Goal: Task Accomplishment & Management: Complete application form

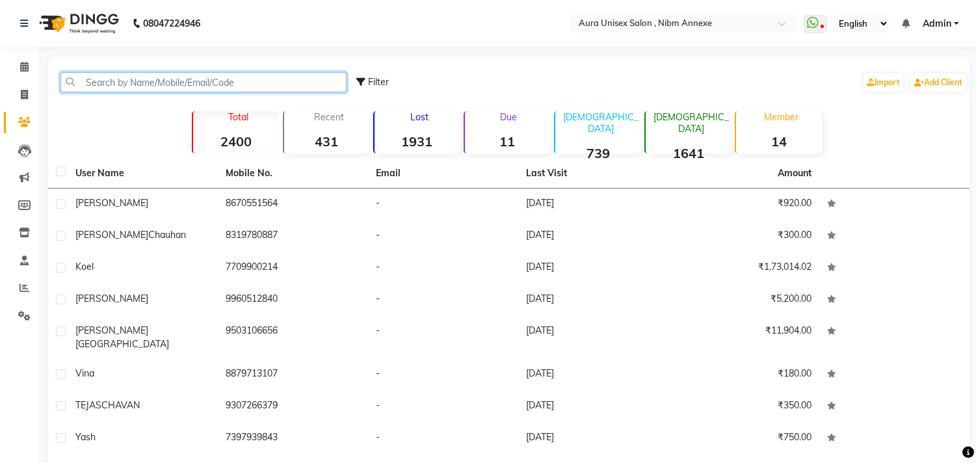
click at [117, 88] on input "text" at bounding box center [203, 82] width 286 height 20
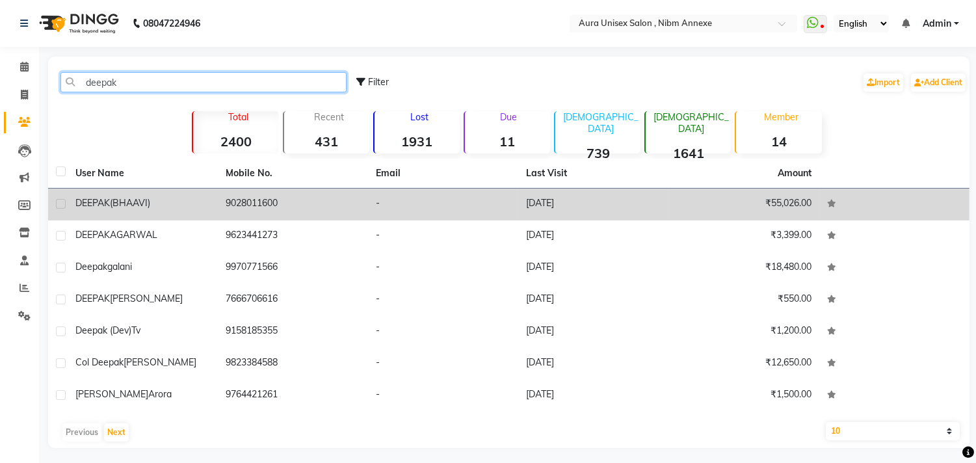
type input "deepak"
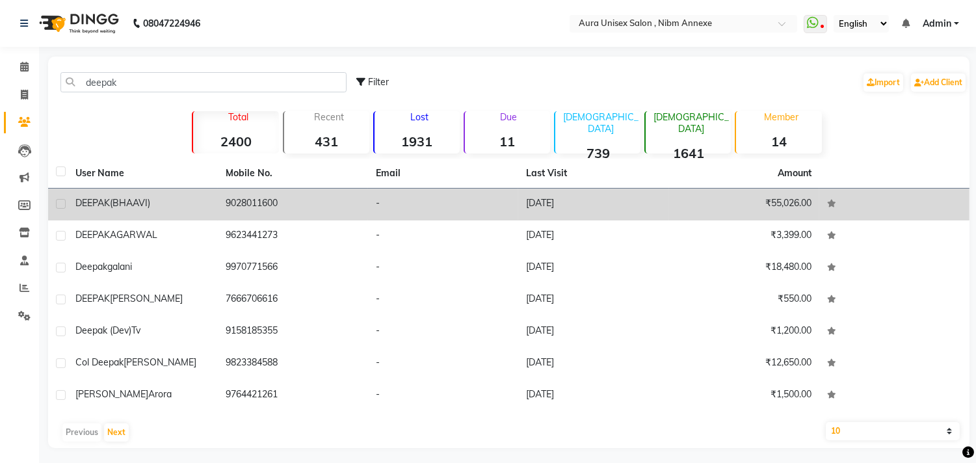
click at [206, 212] on td "DEEPAK (BHAAVI)" at bounding box center [143, 205] width 150 height 32
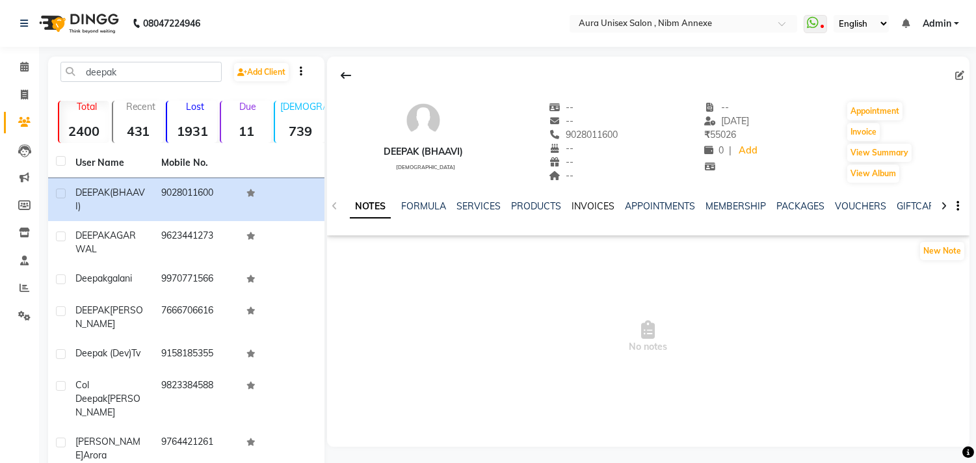
click at [592, 209] on link "INVOICES" at bounding box center [592, 206] width 43 height 12
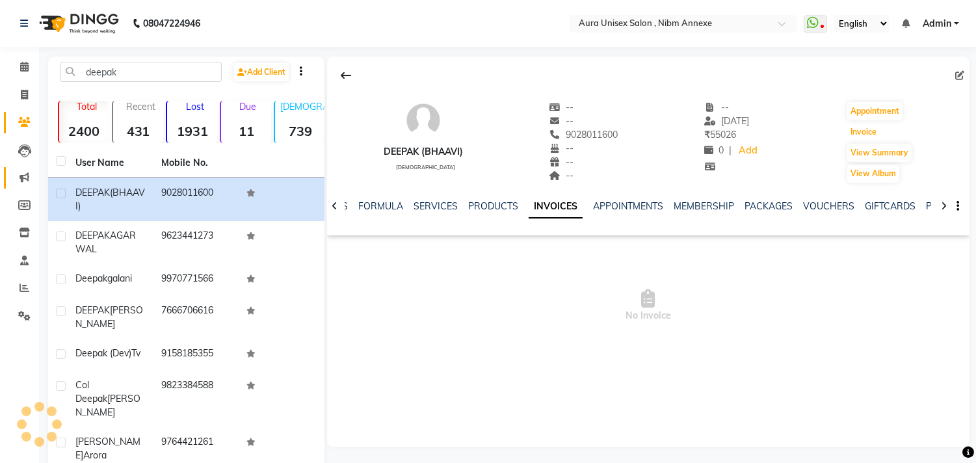
click at [868, 133] on button "Invoice" at bounding box center [863, 132] width 33 height 18
select select "service"
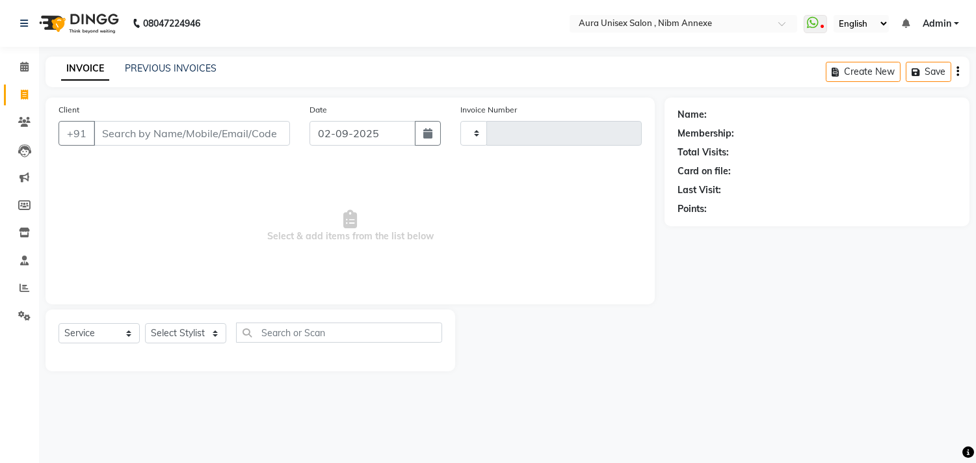
type input "1328"
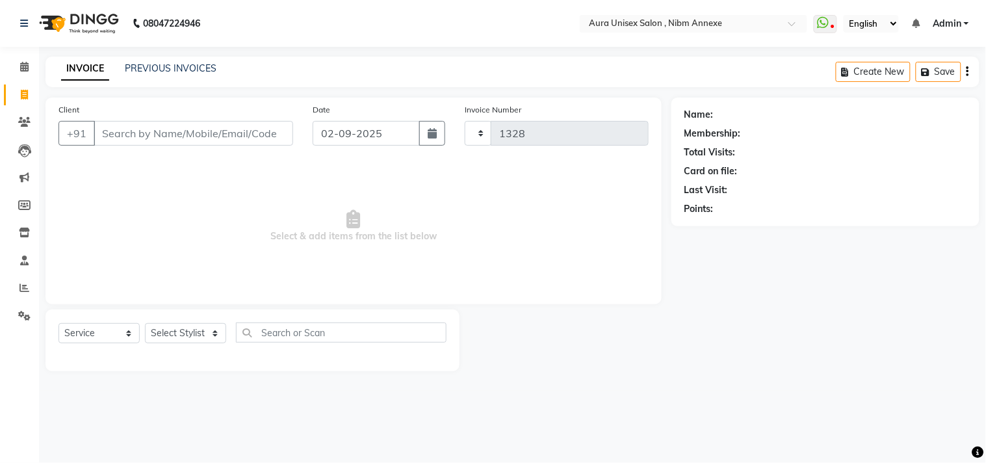
select select "823"
type input "9028011600"
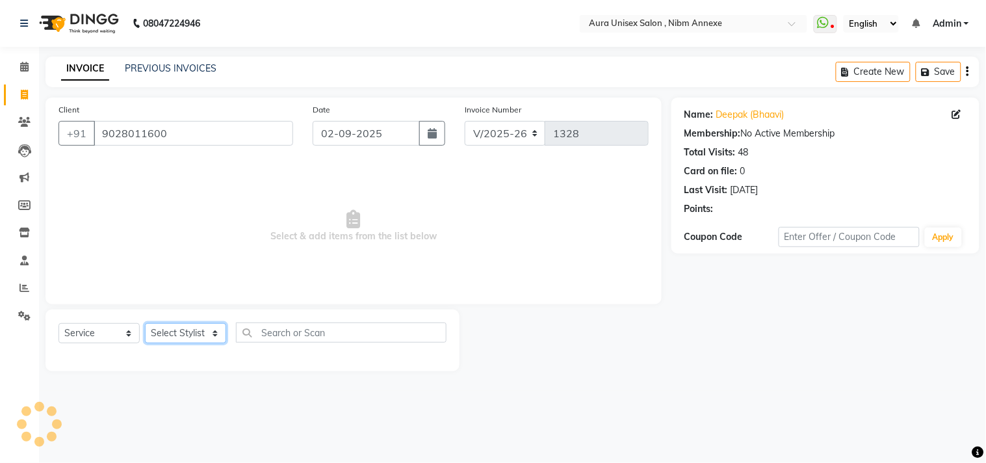
click at [198, 340] on select "Select Stylist Bhanu Hema Jasleen Jyoti Surya" at bounding box center [185, 333] width 81 height 20
select select "83187"
click at [145, 324] on select "Select Stylist Bhanu Hema Jasleen Jyoti Surya" at bounding box center [185, 333] width 81 height 20
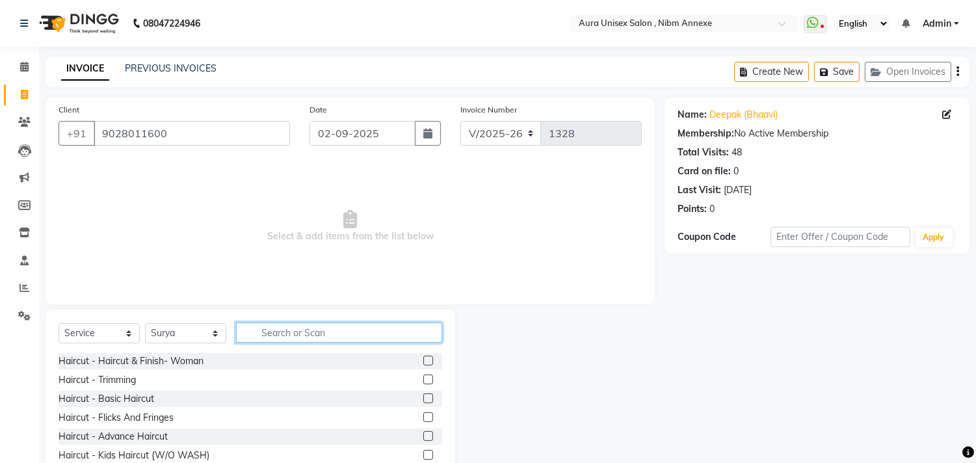
click at [309, 342] on input "text" at bounding box center [339, 332] width 206 height 20
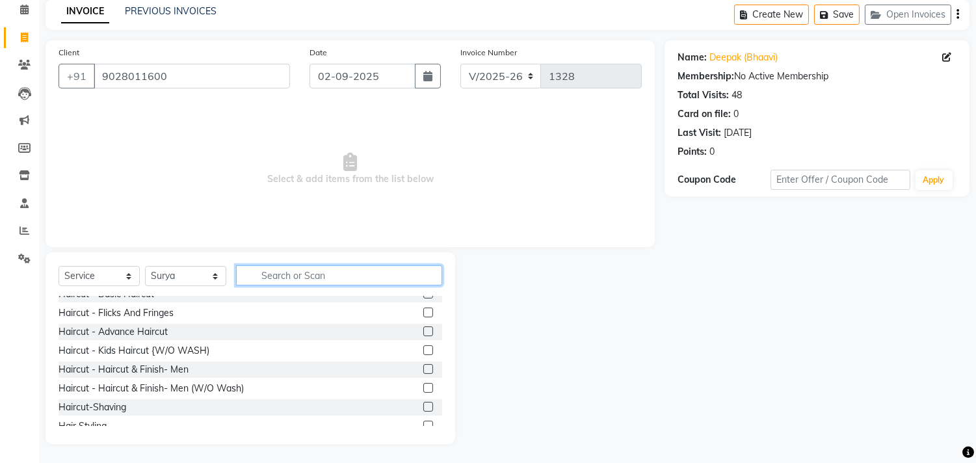
scroll to position [72, 0]
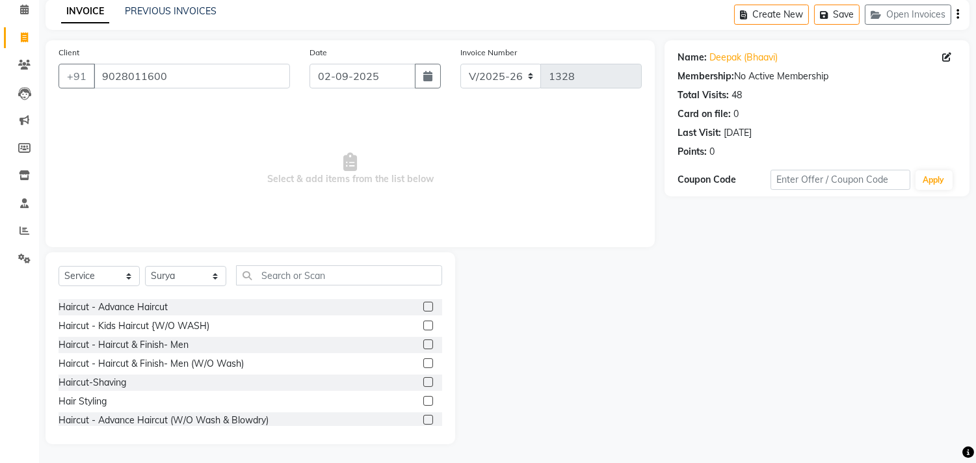
click at [423, 358] on label at bounding box center [428, 363] width 10 height 10
click at [423, 359] on input "checkbox" at bounding box center [427, 363] width 8 height 8
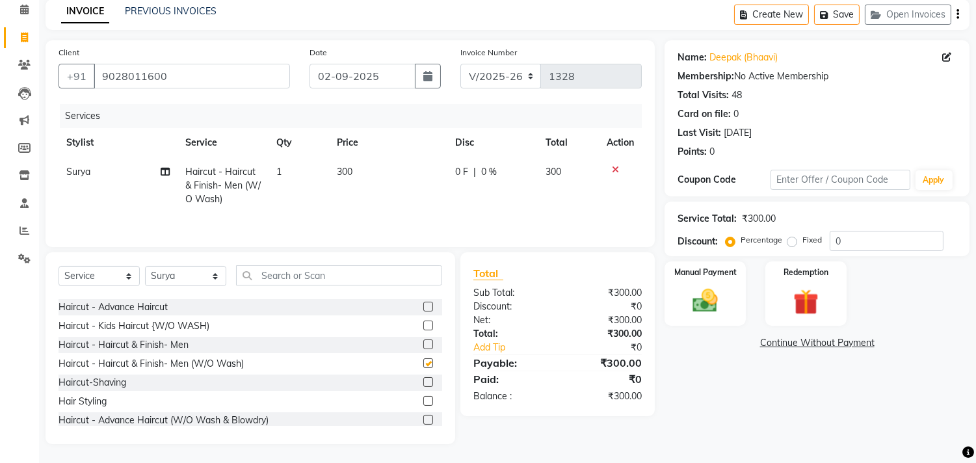
checkbox input "false"
click at [354, 284] on input "text" at bounding box center [339, 275] width 206 height 20
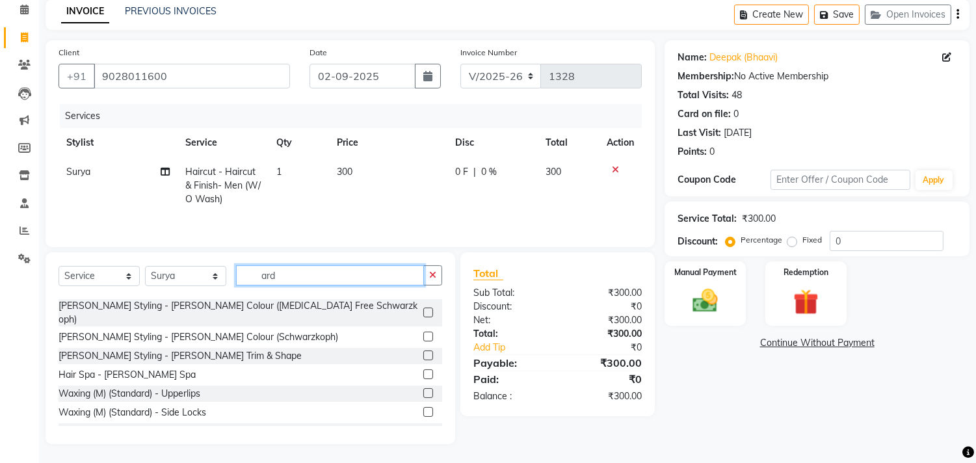
type input "ard"
click at [423, 350] on label at bounding box center [428, 355] width 10 height 10
click at [423, 352] on input "checkbox" at bounding box center [427, 356] width 8 height 8
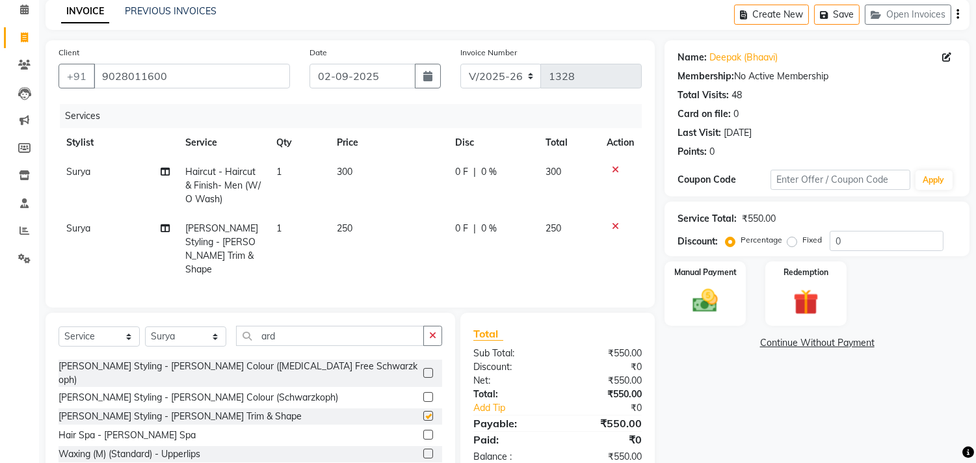
checkbox input "false"
click at [681, 315] on div "Manual Payment" at bounding box center [705, 293] width 85 height 66
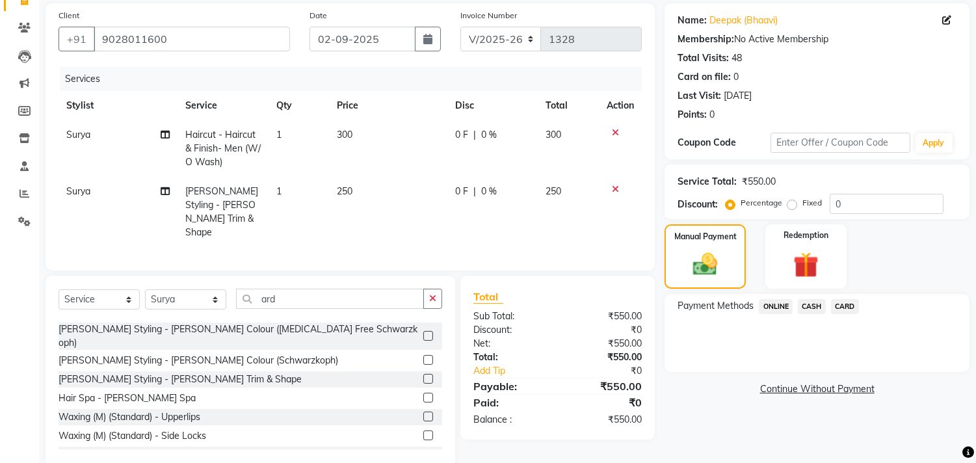
scroll to position [115, 0]
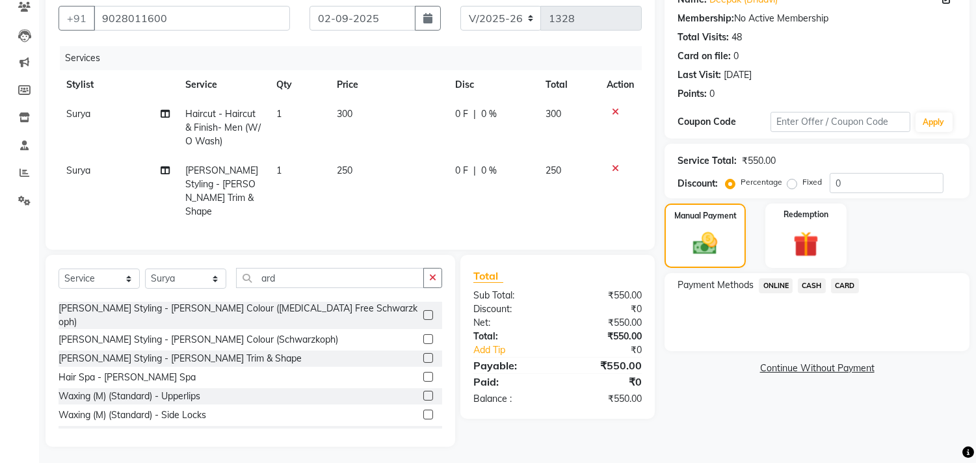
click at [763, 287] on span "ONLINE" at bounding box center [776, 285] width 34 height 15
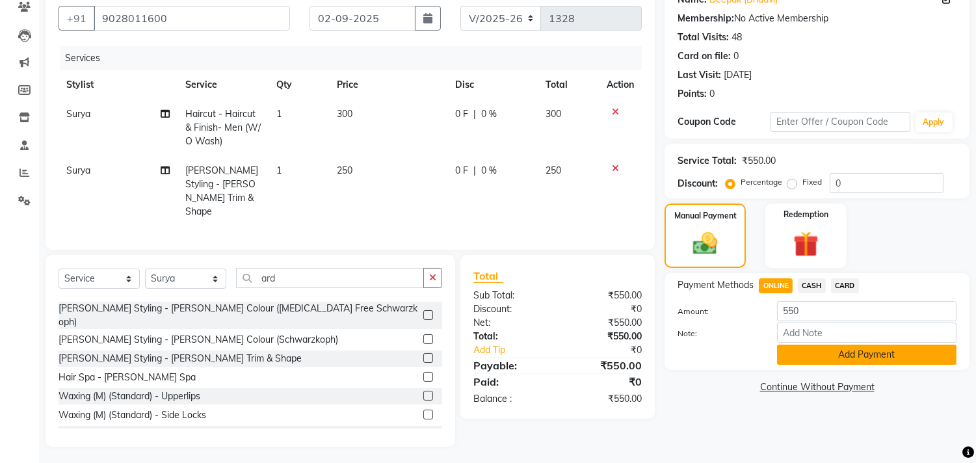
click at [808, 359] on button "Add Payment" at bounding box center [866, 355] width 179 height 20
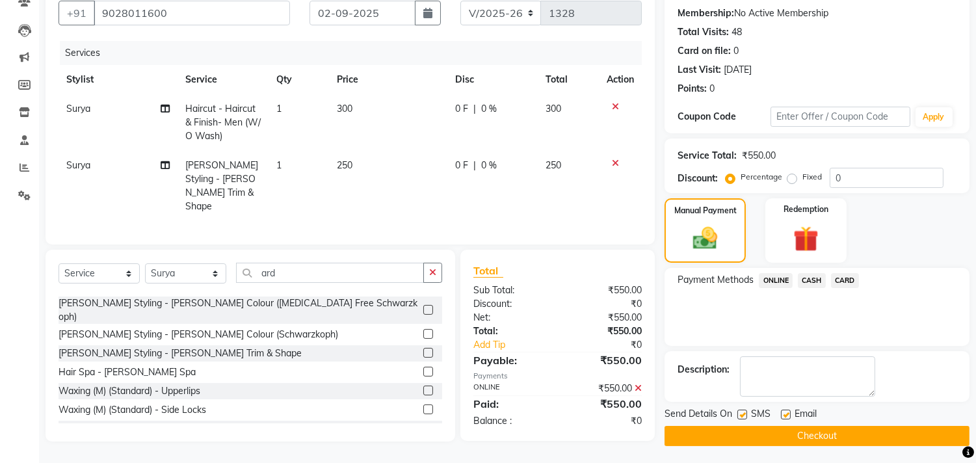
scroll to position [122, 0]
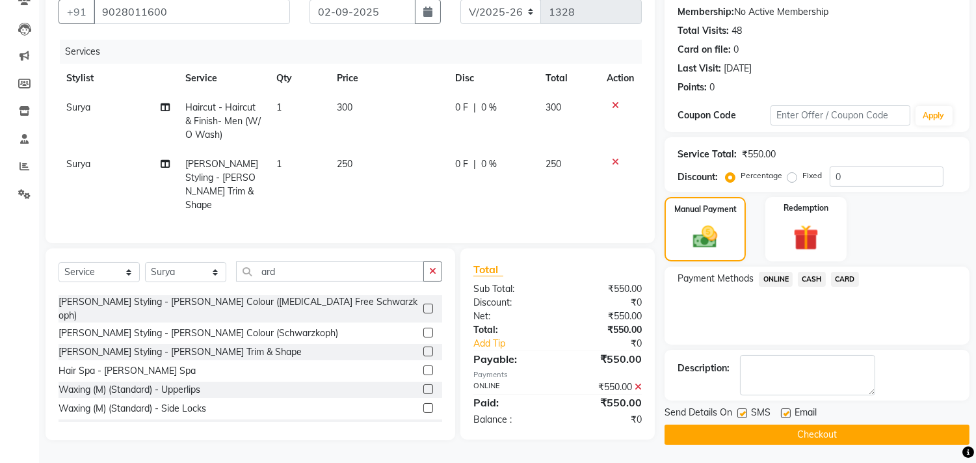
click at [813, 428] on button "Checkout" at bounding box center [816, 434] width 305 height 20
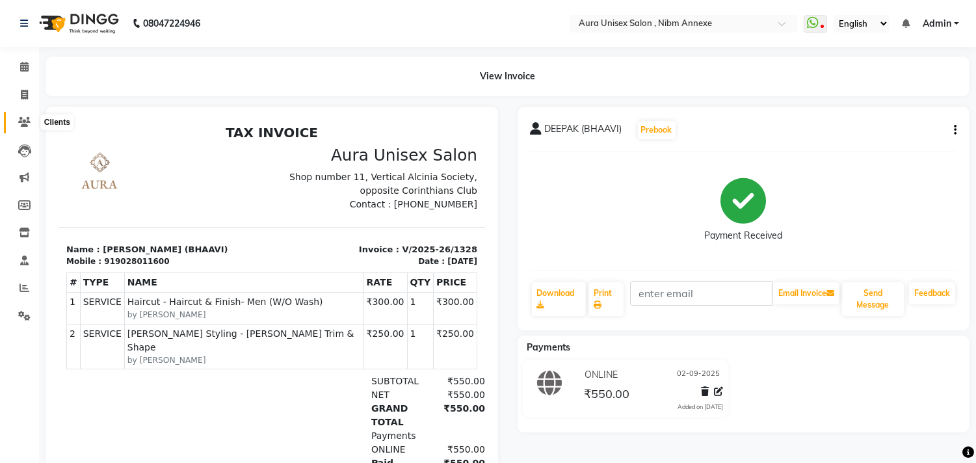
click at [21, 129] on span at bounding box center [24, 122] width 23 height 15
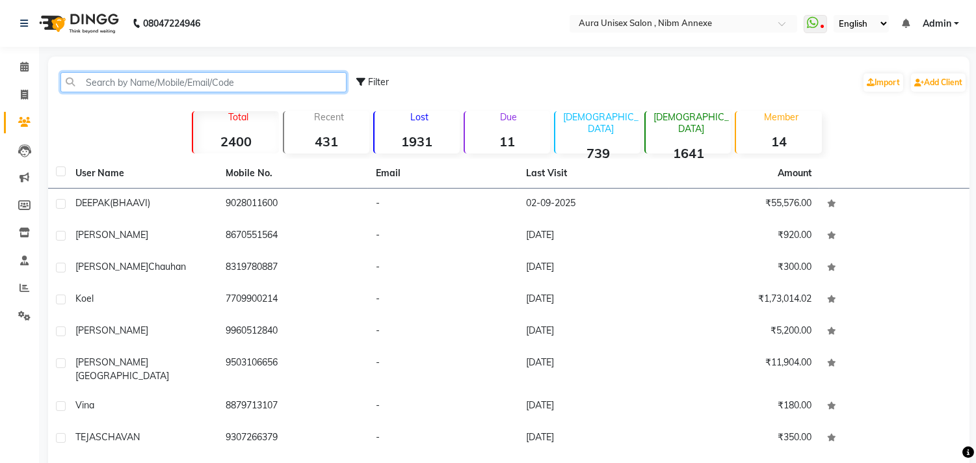
click at [109, 87] on input "text" at bounding box center [203, 82] width 286 height 20
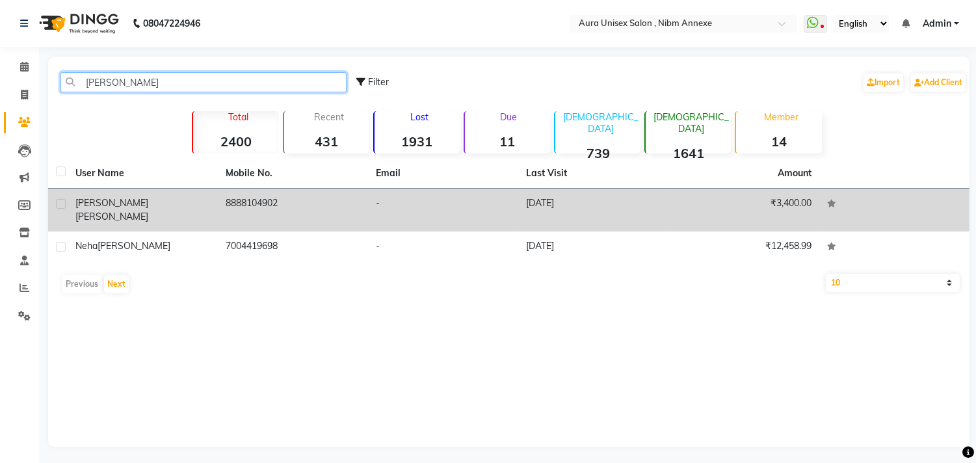
type input "[PERSON_NAME]"
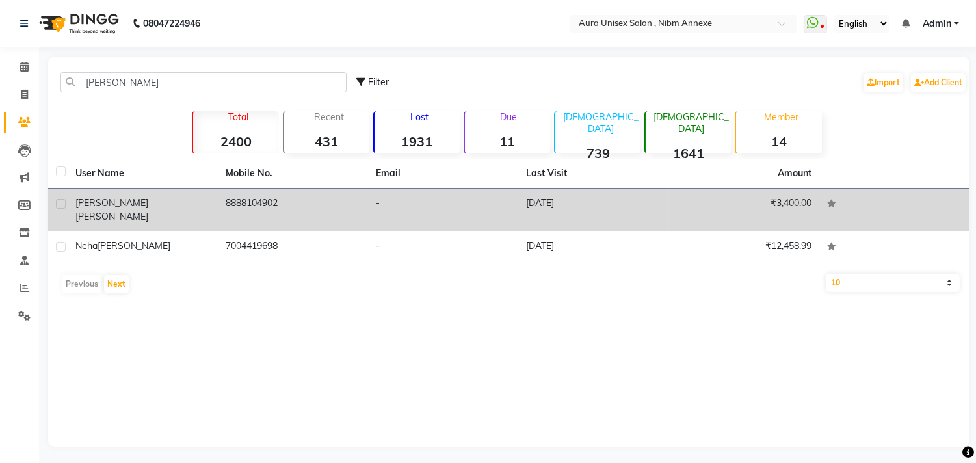
click at [196, 208] on div "Rohan James" at bounding box center [142, 209] width 135 height 27
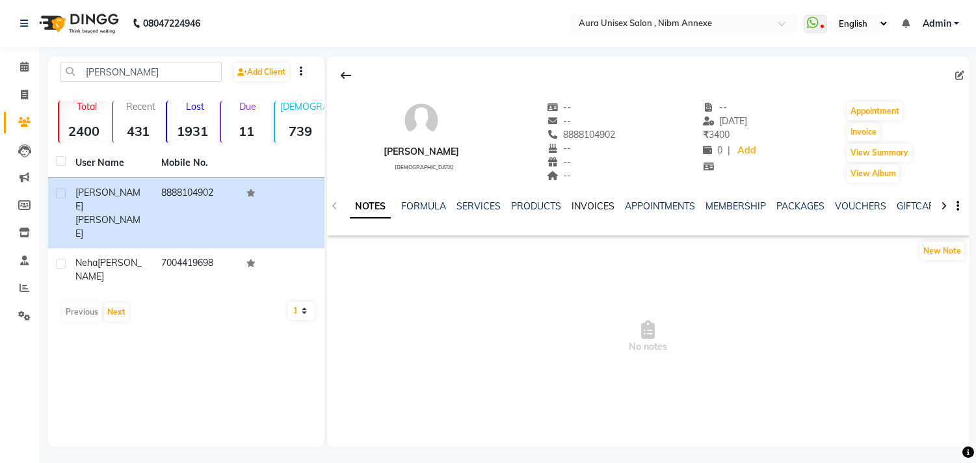
click at [576, 202] on link "INVOICES" at bounding box center [592, 206] width 43 height 12
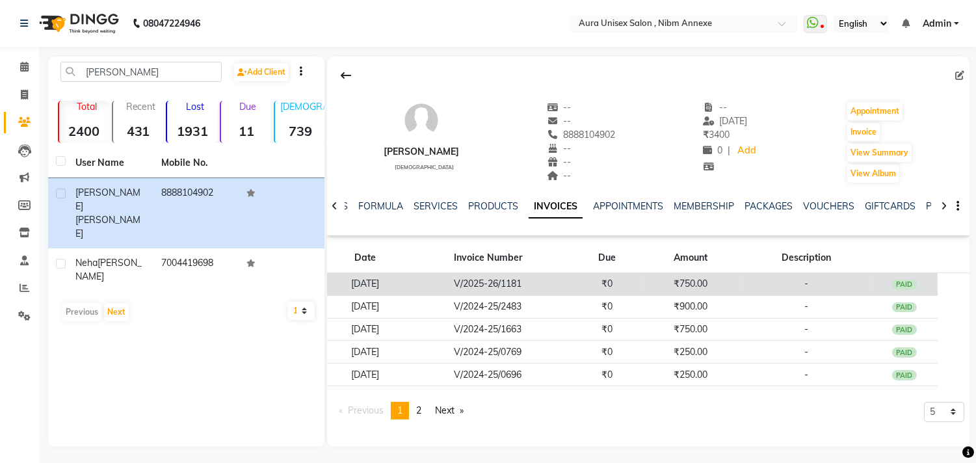
click at [603, 283] on td "₹0" at bounding box center [607, 284] width 68 height 23
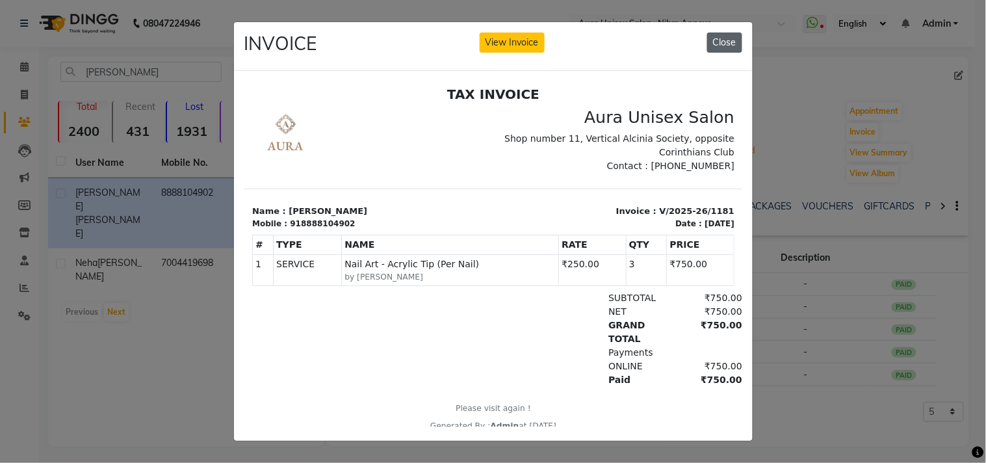
click at [726, 39] on button "Close" at bounding box center [724, 43] width 35 height 20
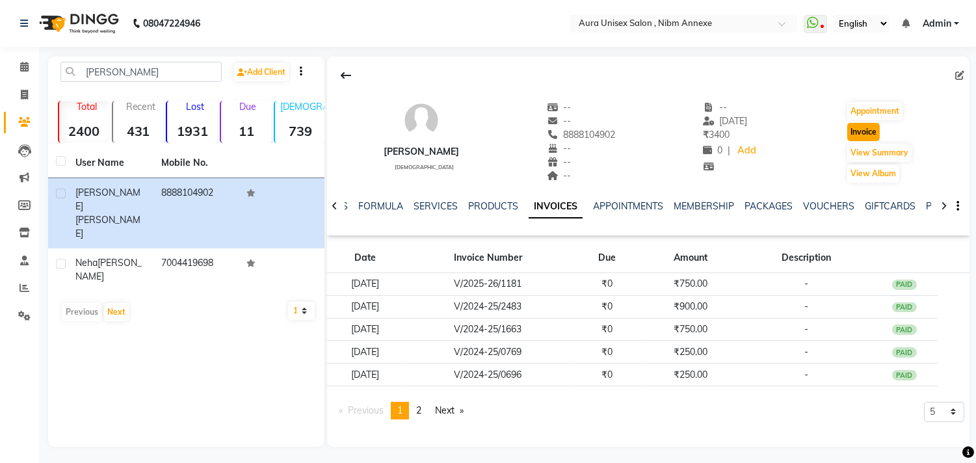
click at [865, 130] on button "Invoice" at bounding box center [863, 132] width 33 height 18
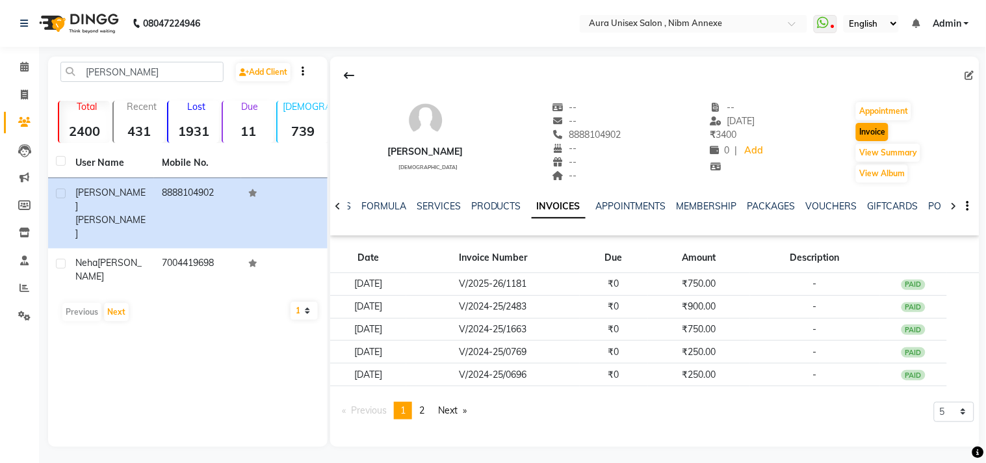
select select "service"
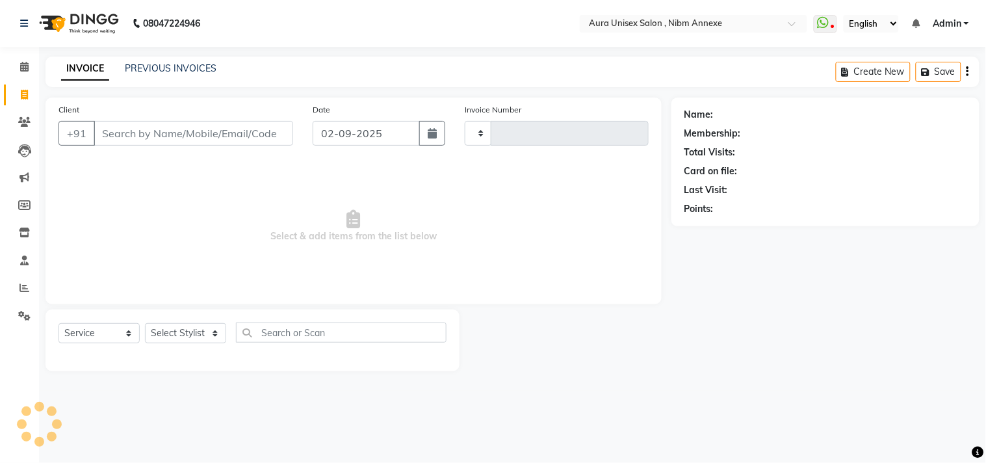
type input "1329"
select select "823"
click at [194, 332] on select "Select Stylist" at bounding box center [185, 333] width 81 height 20
type input "8888104902"
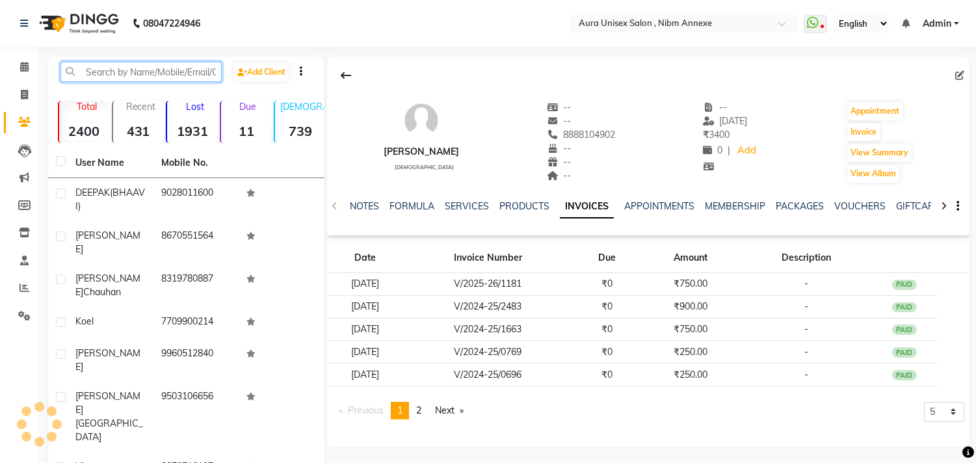
click at [78, 72] on input "text" at bounding box center [140, 72] width 161 height 20
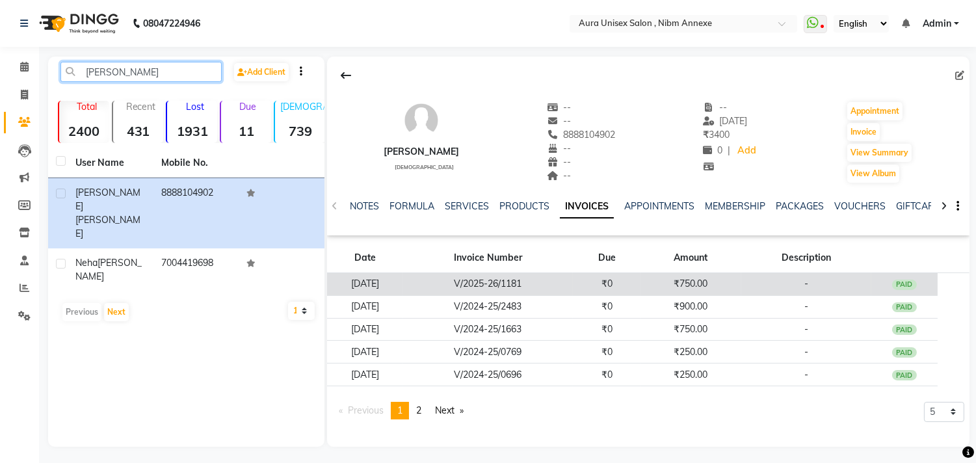
type input "[PERSON_NAME]"
click at [544, 289] on td "V/2025-26/1181" at bounding box center [487, 284] width 170 height 23
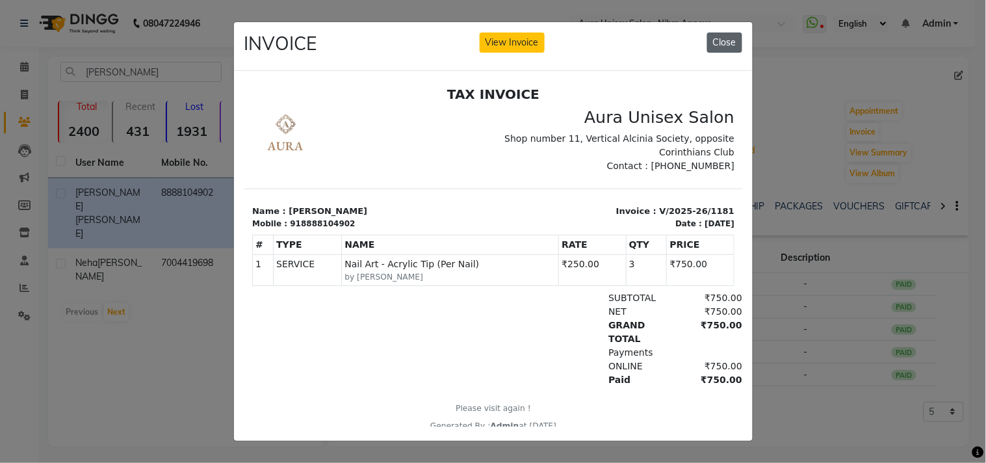
click at [719, 34] on button "Close" at bounding box center [724, 43] width 35 height 20
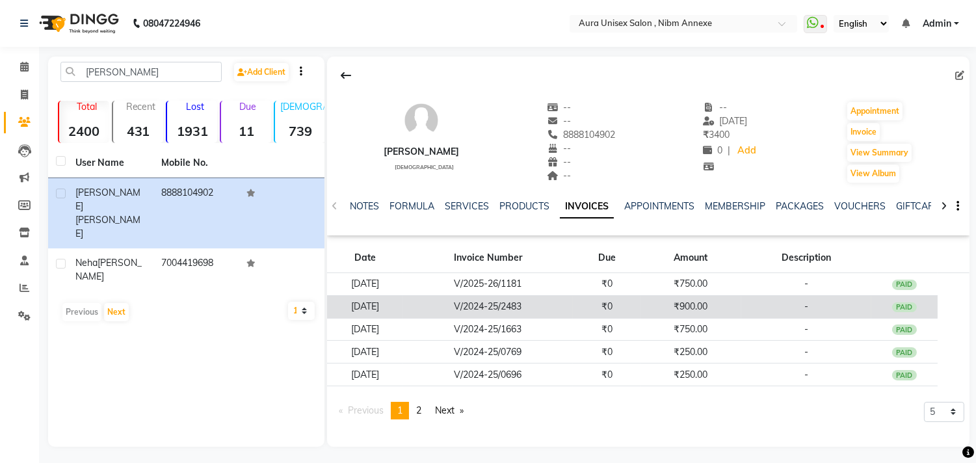
click at [573, 306] on td "V/2024-25/2483" at bounding box center [487, 306] width 170 height 23
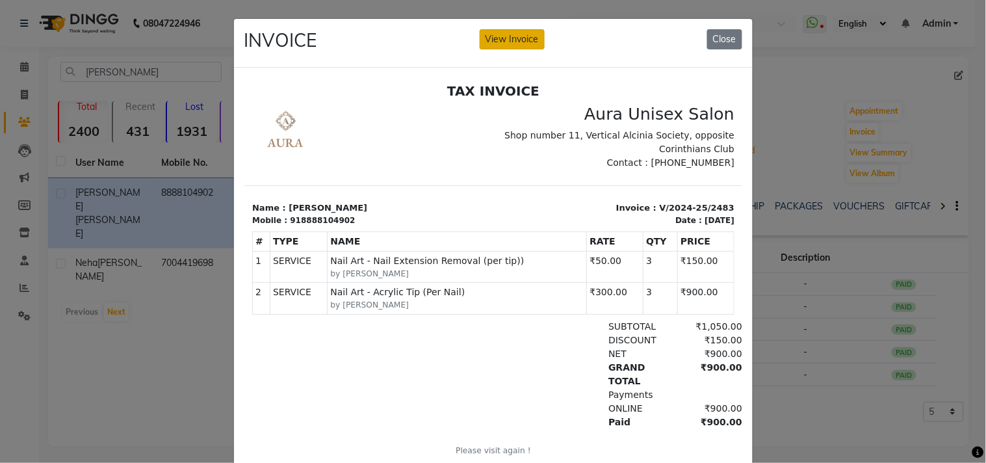
click at [497, 31] on button "View Invoice" at bounding box center [512, 39] width 65 height 20
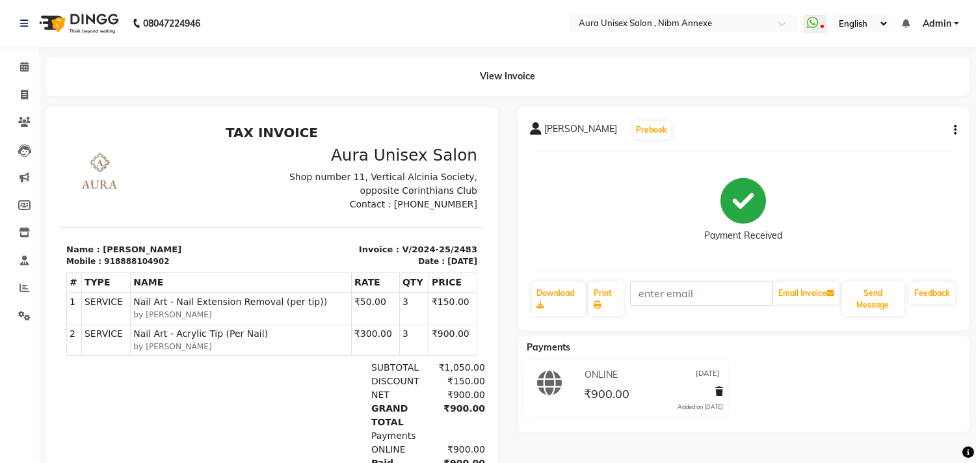
click at [949, 128] on button "button" at bounding box center [952, 131] width 8 height 14
click at [861, 112] on div "Split Service Amount" at bounding box center [890, 114] width 89 height 16
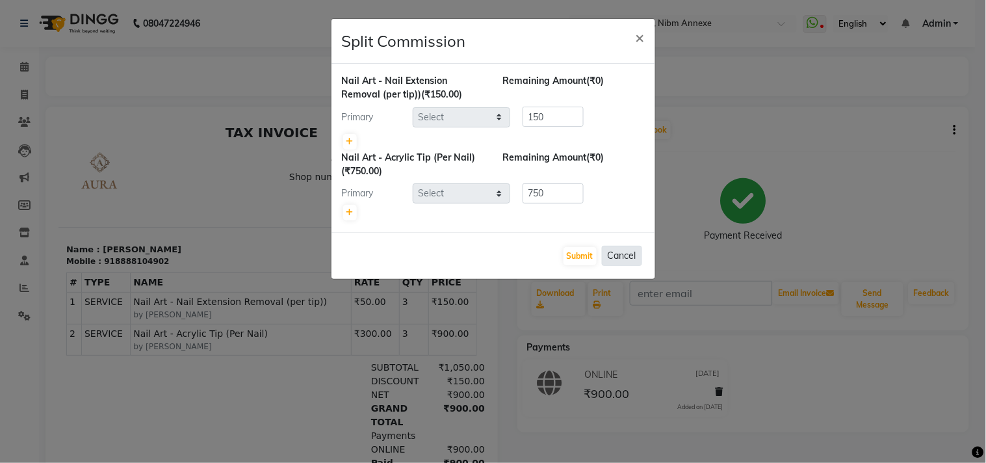
click at [629, 259] on button "Cancel" at bounding box center [622, 256] width 40 height 20
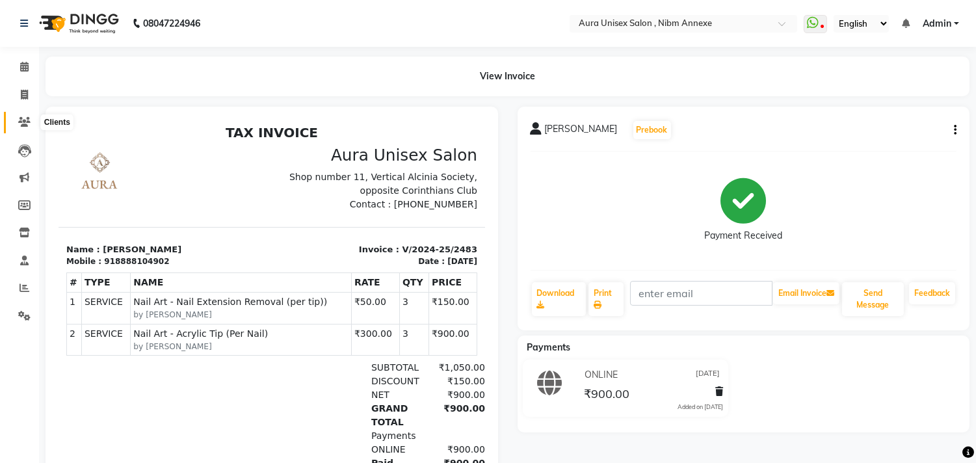
click at [29, 115] on span at bounding box center [24, 122] width 23 height 15
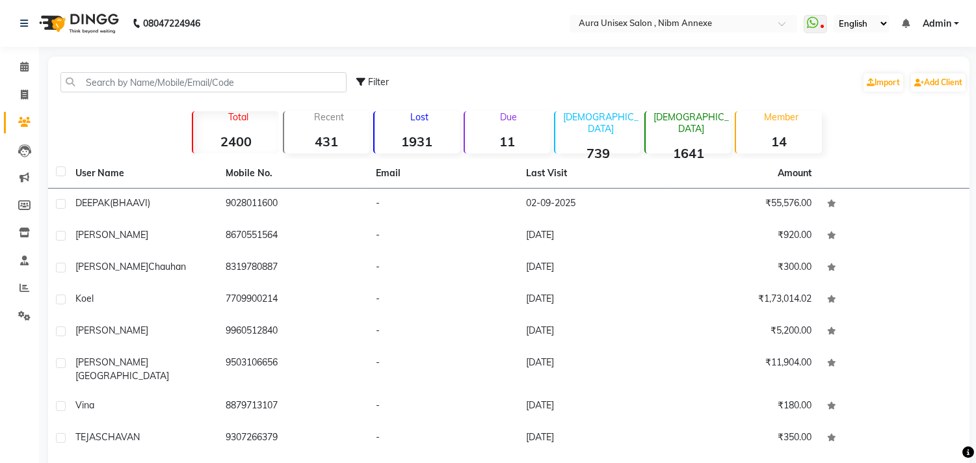
click at [228, 93] on div "Filter Import Add Client" at bounding box center [509, 82] width 916 height 41
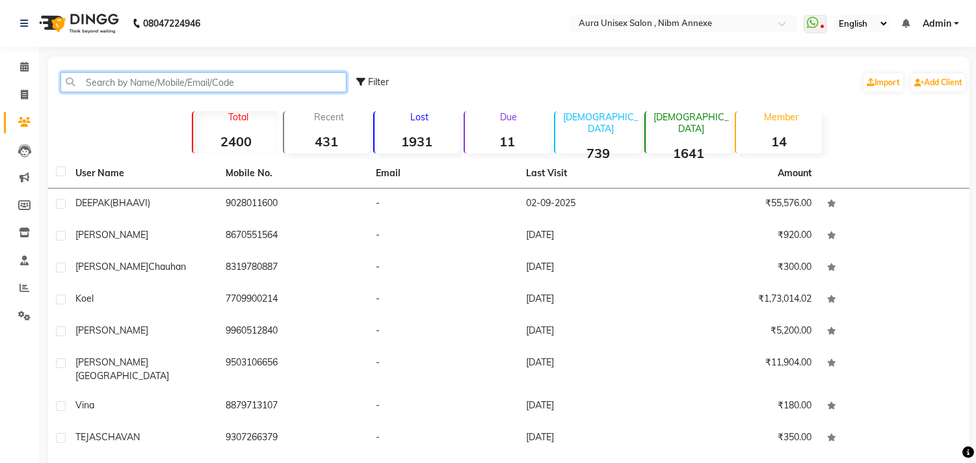
click at [236, 82] on input "text" at bounding box center [203, 82] width 286 height 20
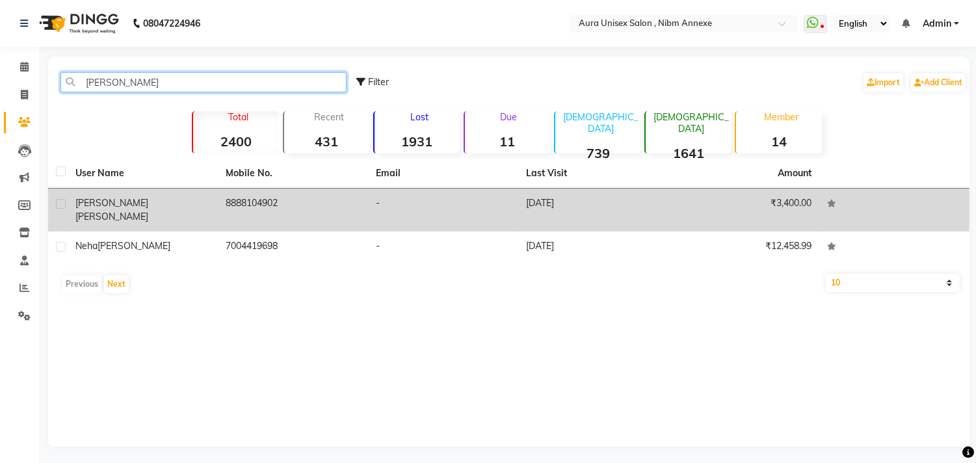
type input "[PERSON_NAME]"
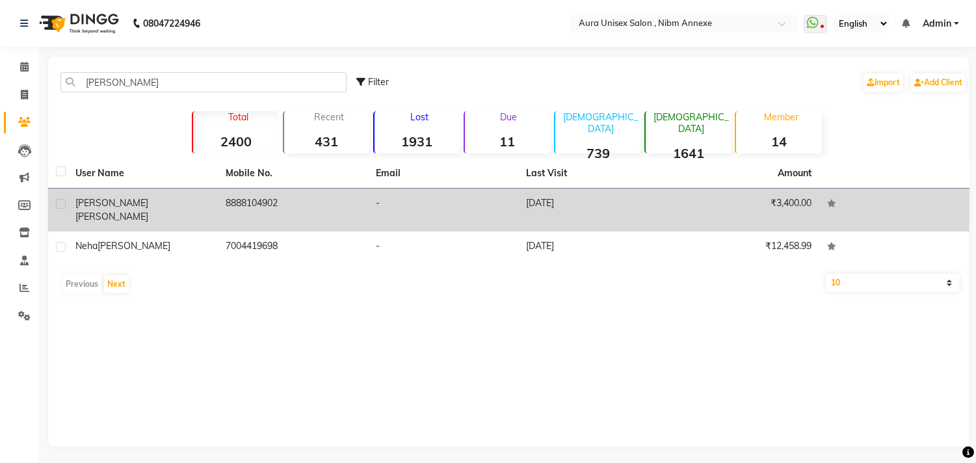
click at [391, 205] on td "-" at bounding box center [443, 210] width 150 height 43
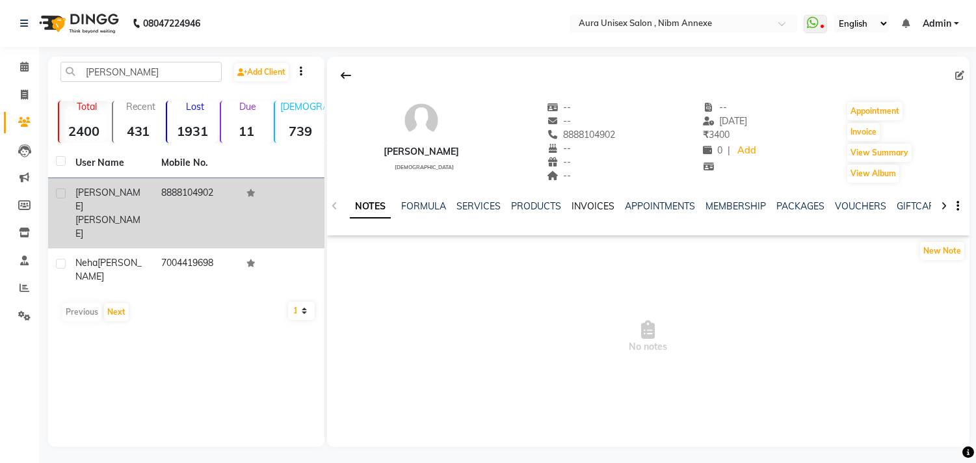
click at [586, 200] on link "INVOICES" at bounding box center [592, 206] width 43 height 12
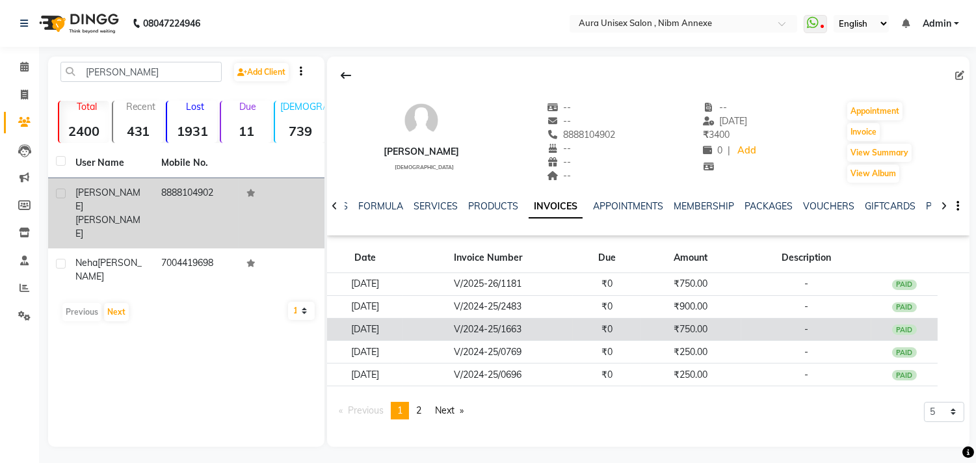
click at [568, 330] on td "V/2024-25/1663" at bounding box center [487, 329] width 170 height 23
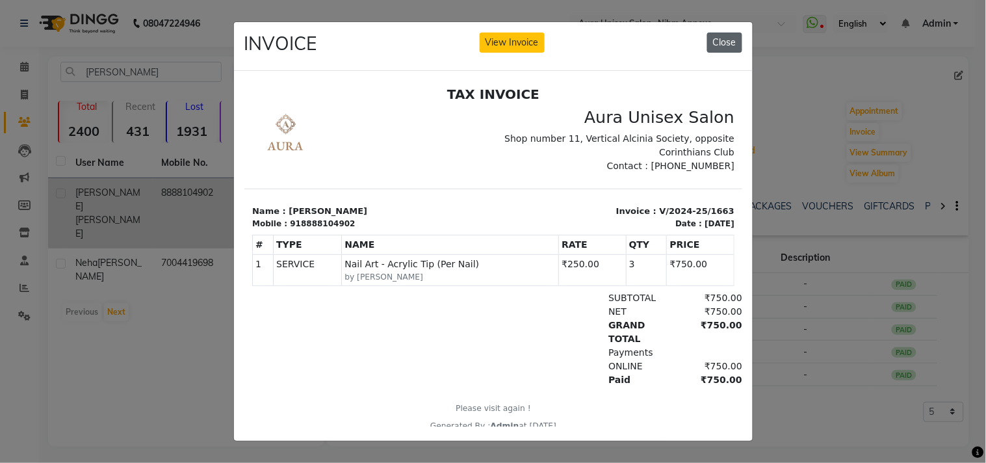
click at [725, 48] on button "Close" at bounding box center [724, 43] width 35 height 20
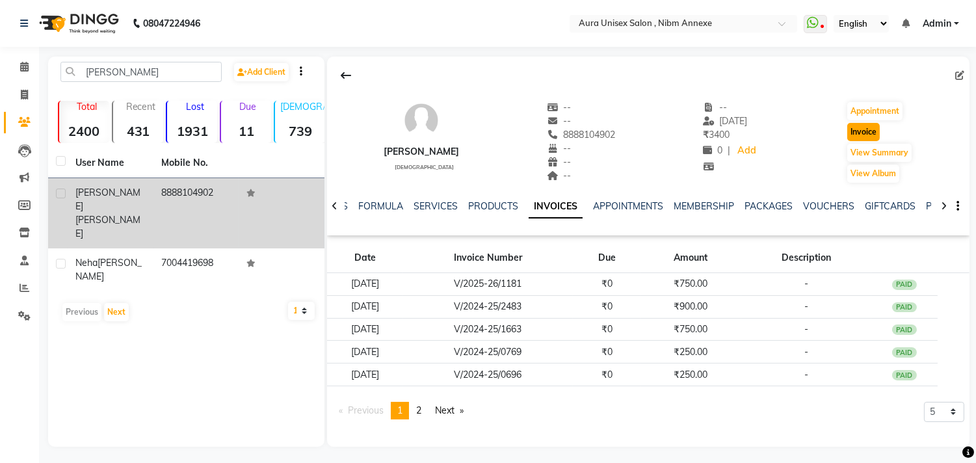
click at [860, 129] on button "Invoice" at bounding box center [863, 132] width 33 height 18
select select "service"
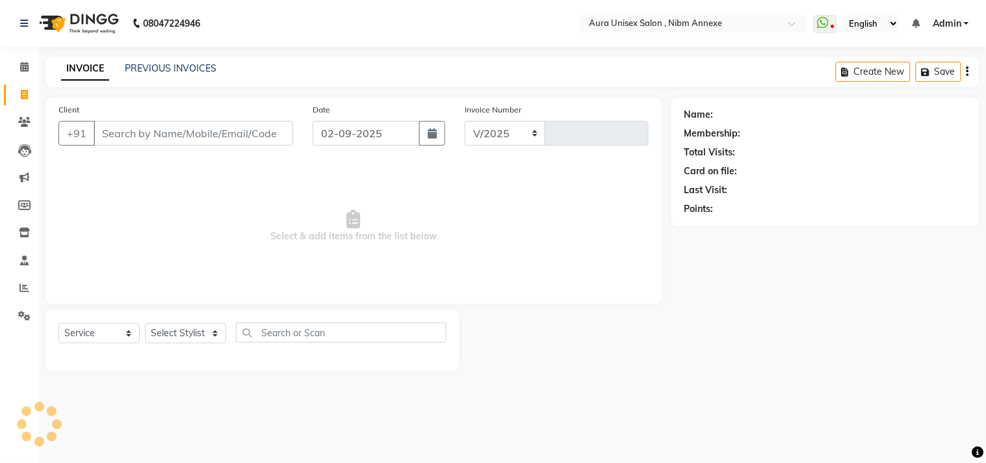
select select "823"
type input "1329"
click at [153, 338] on select "Select Stylist" at bounding box center [185, 333] width 81 height 20
type input "8888104902"
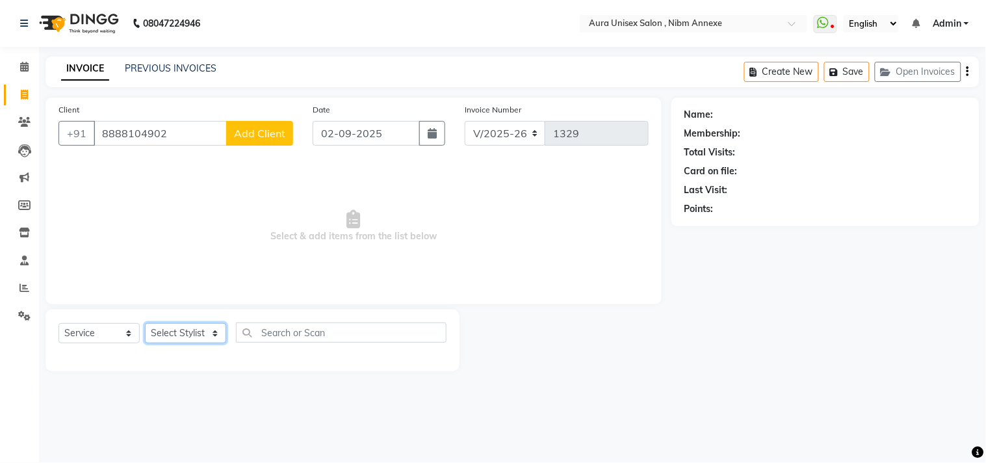
select select "69183"
click at [145, 324] on select "Select Stylist Bhanu Hema Jasleen Jyoti Surya" at bounding box center [185, 333] width 81 height 20
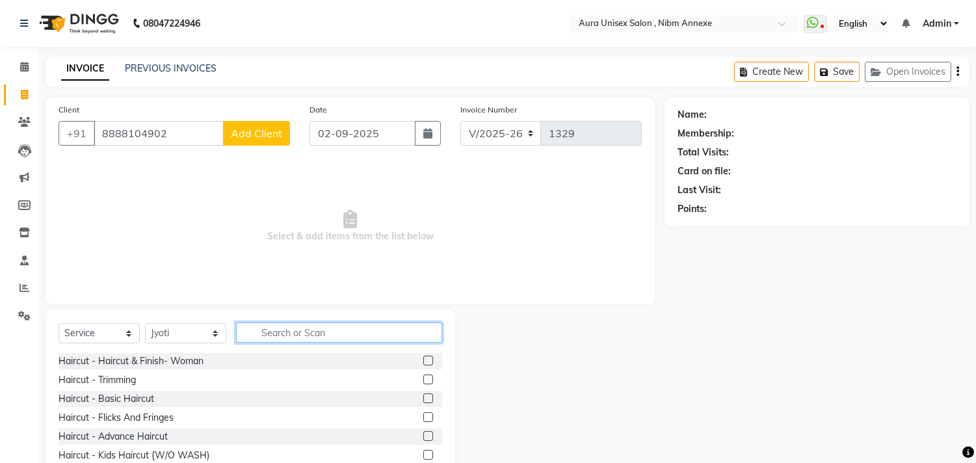
click at [295, 335] on input "text" at bounding box center [339, 332] width 206 height 20
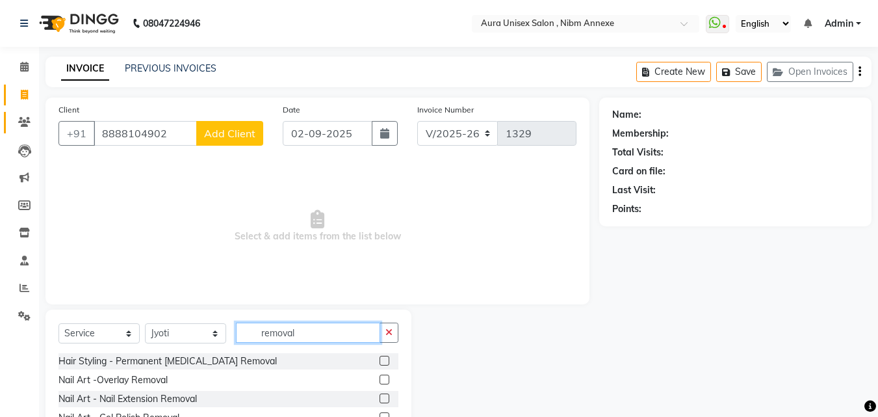
type input "removal"
click at [25, 112] on link "Clients" at bounding box center [19, 122] width 31 height 21
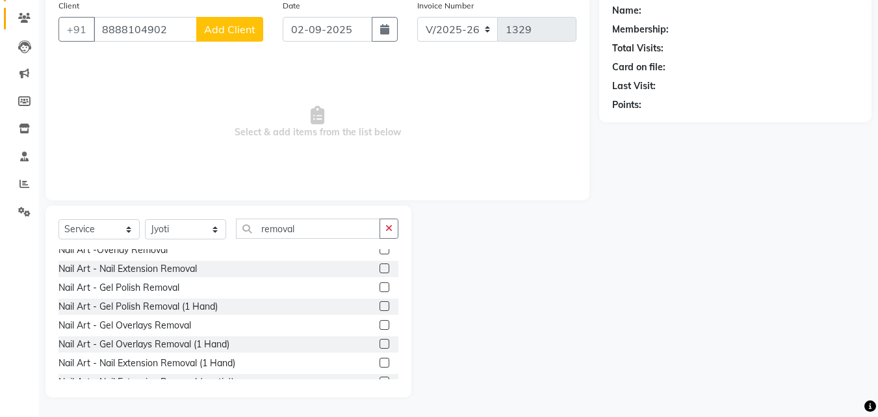
scroll to position [40, 0]
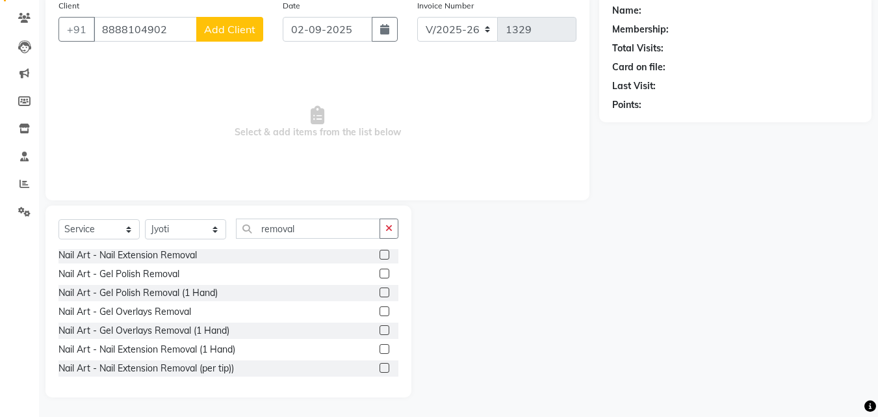
click at [380, 368] on label at bounding box center [385, 368] width 10 height 10
click at [380, 368] on input "checkbox" at bounding box center [384, 368] width 8 height 8
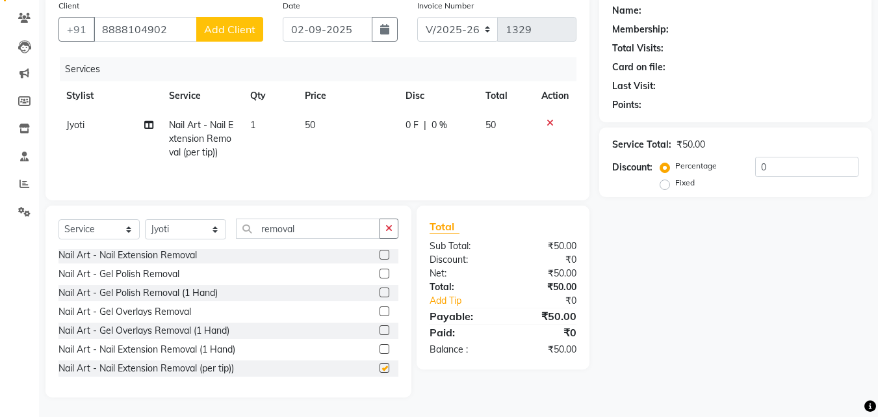
checkbox input "false"
click at [272, 126] on td "1" at bounding box center [269, 139] width 55 height 57
select select "69183"
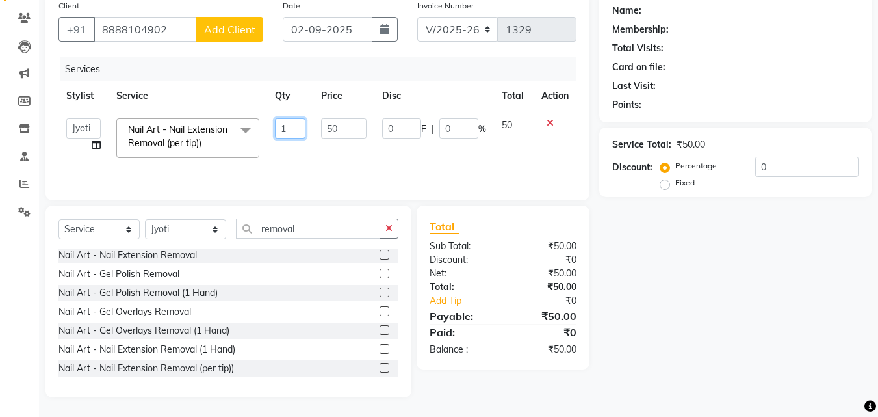
click at [294, 127] on input "1" at bounding box center [290, 128] width 31 height 20
type input "3"
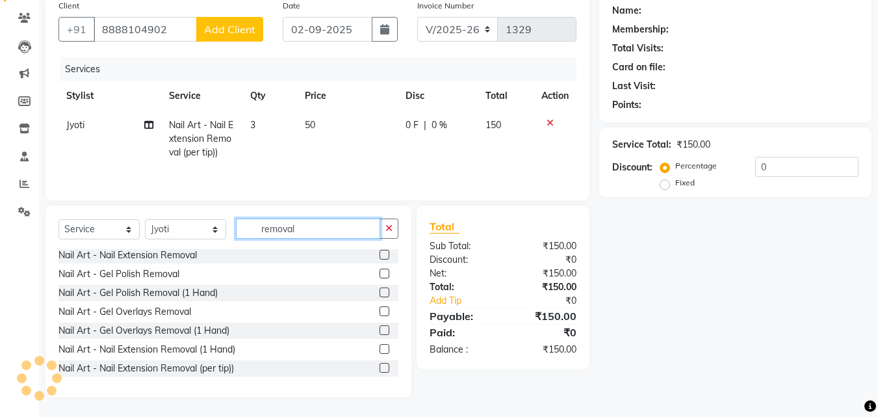
click at [311, 227] on input "removal" at bounding box center [308, 228] width 144 height 20
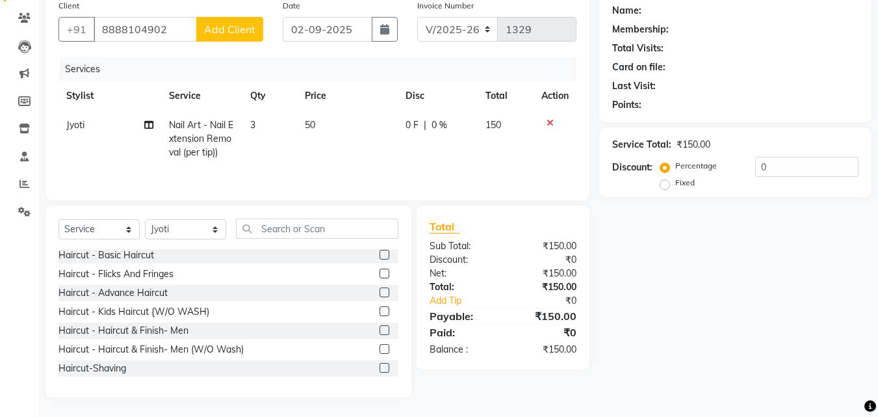
click at [283, 239] on div "Select Service Product Membership Package Voucher Prepaid Gift Card Select Styl…" at bounding box center [229, 233] width 340 height 31
click at [289, 231] on input "text" at bounding box center [317, 228] width 163 height 20
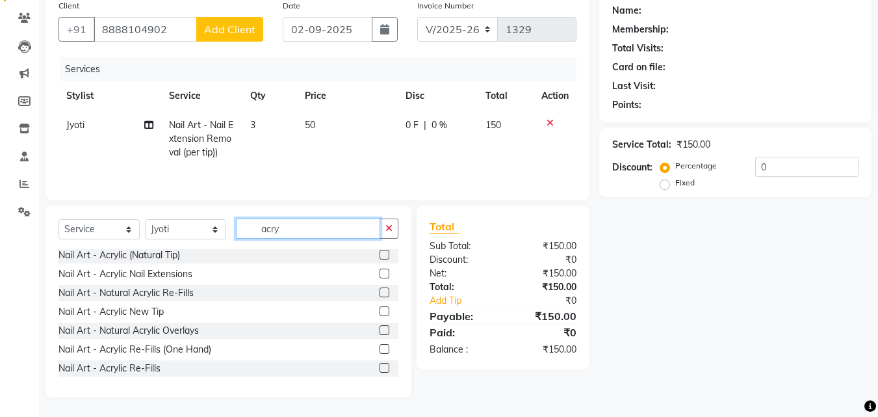
type input "acry"
click at [380, 254] on label at bounding box center [385, 255] width 10 height 10
click at [380, 254] on input "checkbox" at bounding box center [384, 255] width 8 height 8
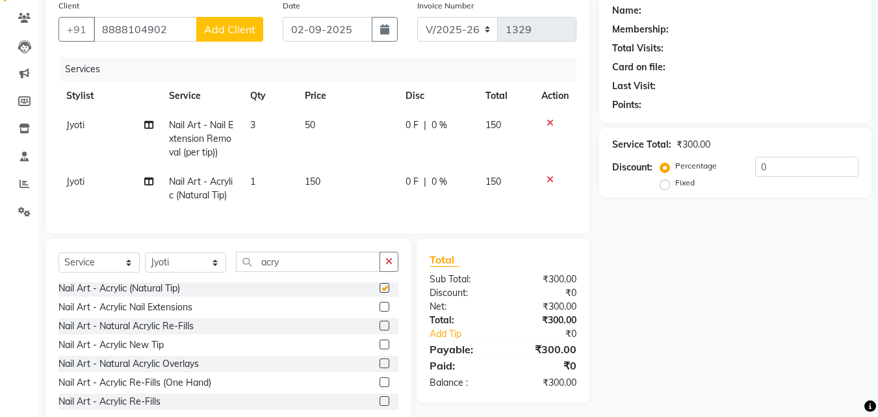
checkbox input "false"
click at [547, 178] on icon at bounding box center [550, 179] width 7 height 9
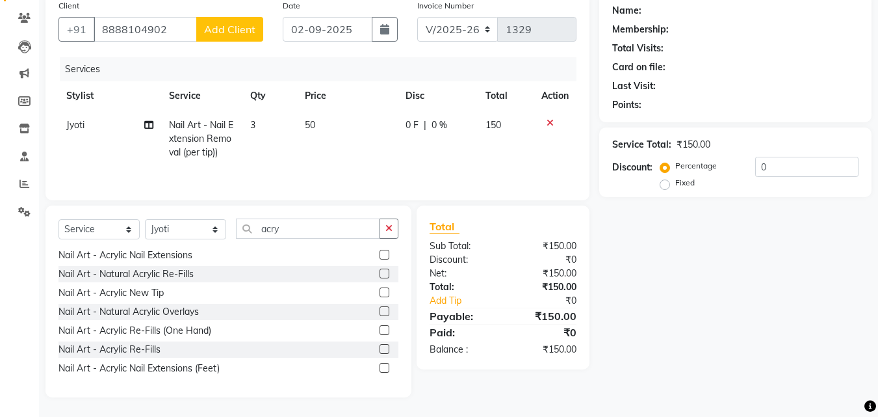
scroll to position [0, 0]
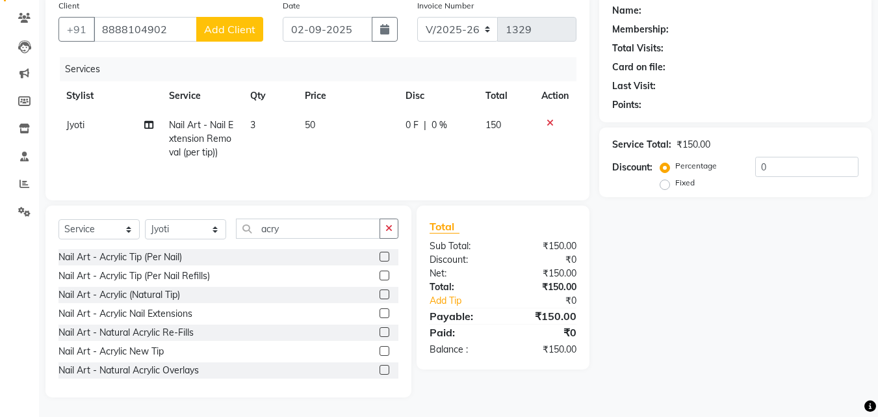
click at [380, 257] on label at bounding box center [385, 257] width 10 height 10
click at [380, 257] on input "checkbox" at bounding box center [384, 257] width 8 height 8
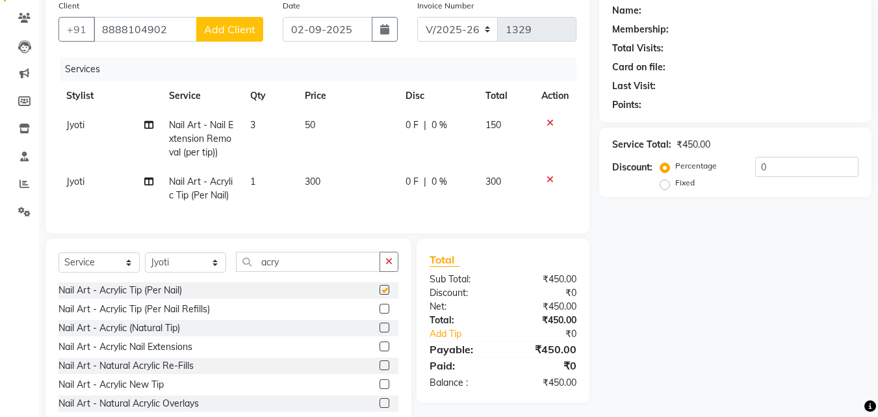
checkbox input "false"
click at [276, 188] on td "1" at bounding box center [269, 188] width 55 height 43
select select "69183"
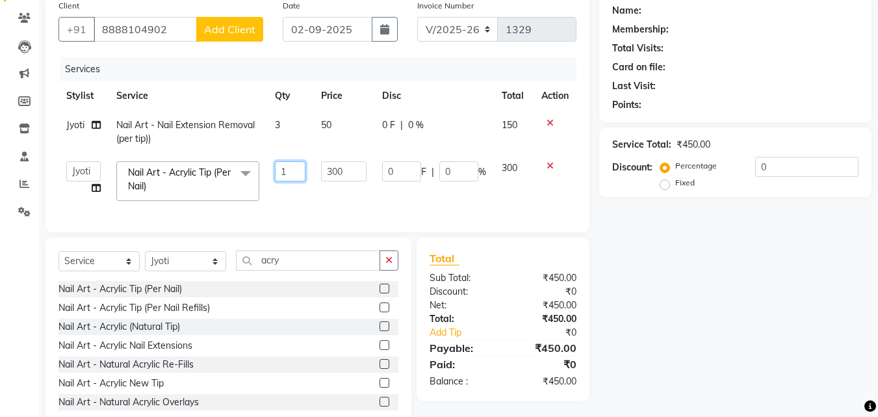
click at [283, 174] on input "1" at bounding box center [290, 171] width 31 height 20
type input "3"
click at [395, 184] on tr "Bhanu Hema Jasleen Jyoti Surya Nail Art - Acrylic Tip (Per Nail) x Haircut - Ha…" at bounding box center [318, 180] width 518 height 55
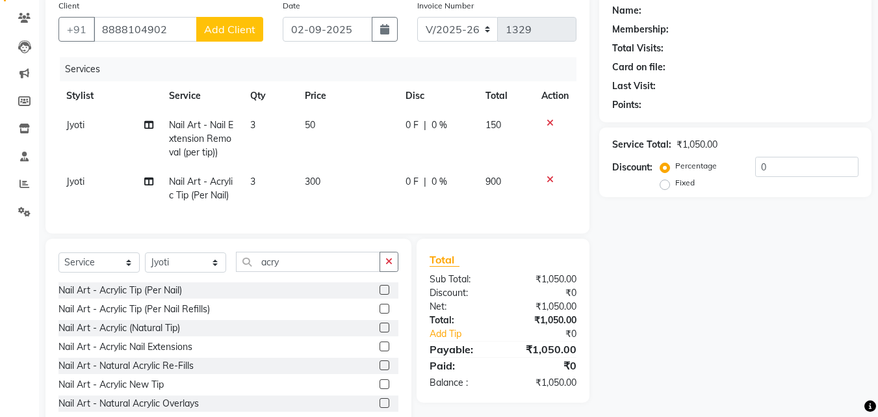
click at [402, 179] on td "0 F | 0 %" at bounding box center [438, 188] width 80 height 43
select select "69183"
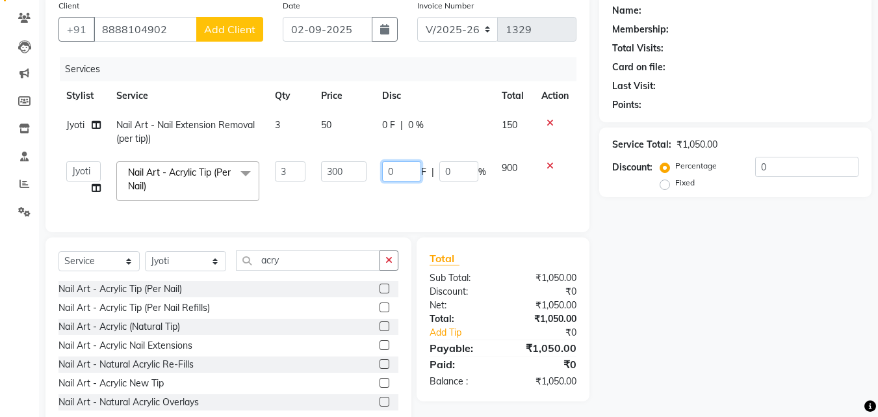
click at [402, 179] on input "0" at bounding box center [401, 171] width 39 height 20
type input "0150"
click at [645, 287] on div "Name: Membership: Total Visits: Card on file: Last Visit: Points: Service Total…" at bounding box center [740, 211] width 282 height 436
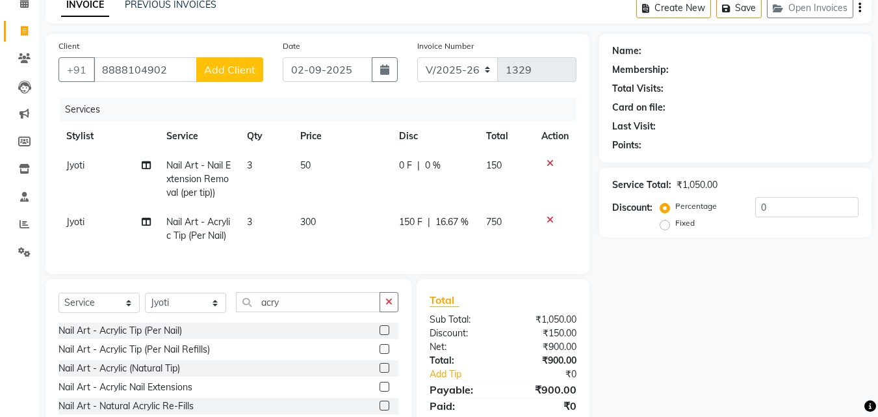
scroll to position [147, 0]
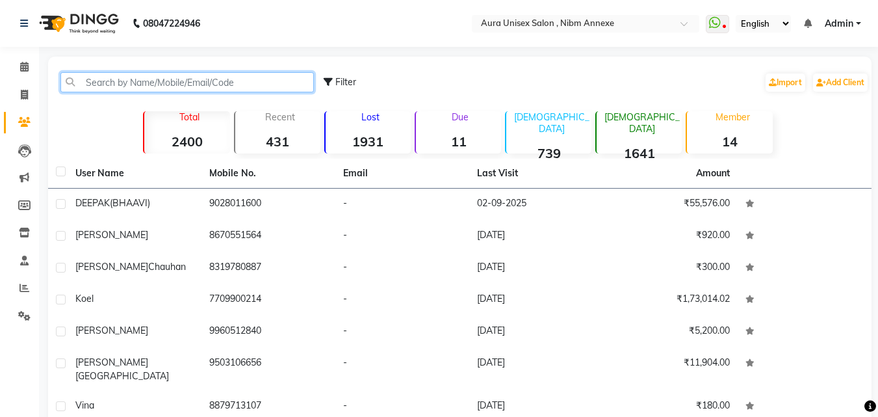
click at [112, 86] on input "text" at bounding box center [187, 82] width 254 height 20
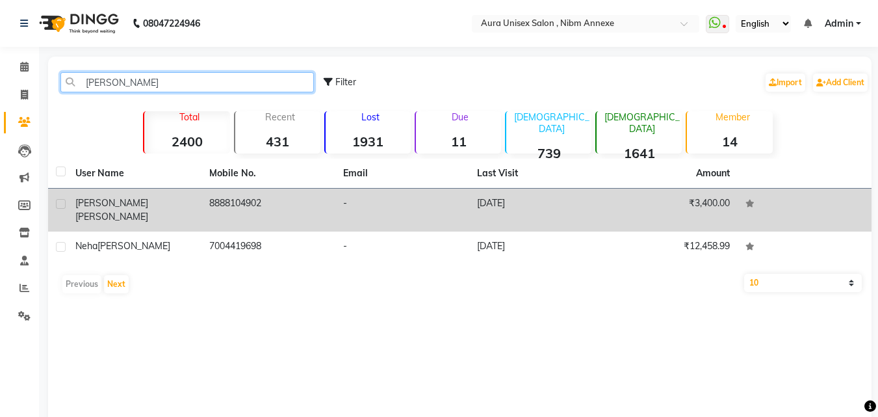
type input "[PERSON_NAME]"
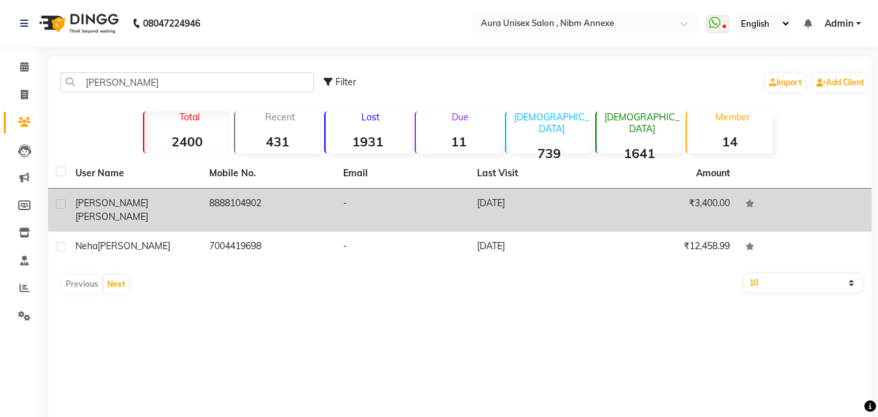
click at [393, 190] on td "-" at bounding box center [402, 210] width 134 height 43
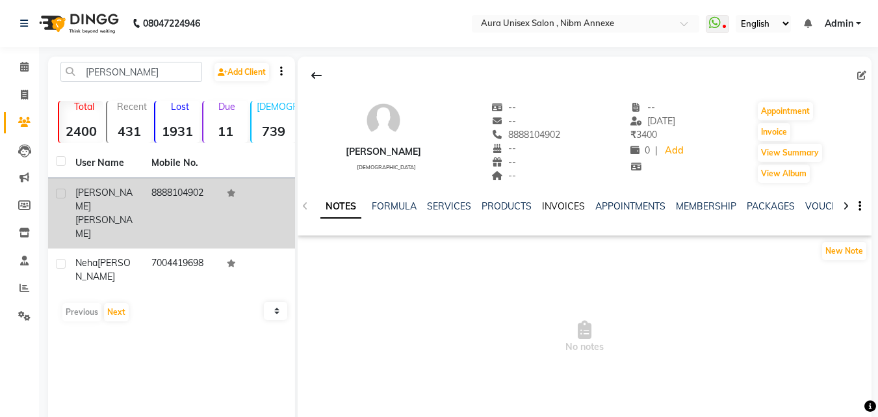
click at [543, 205] on link "INVOICES" at bounding box center [563, 206] width 43 height 12
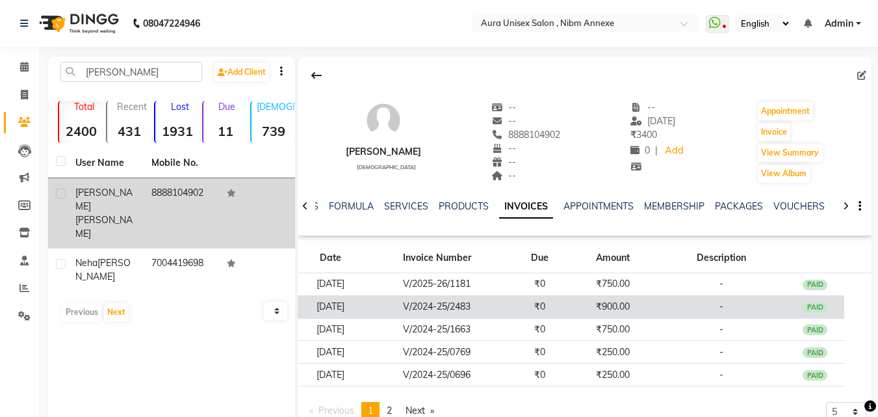
click at [511, 312] on td "V/2024-25/2483" at bounding box center [437, 306] width 148 height 23
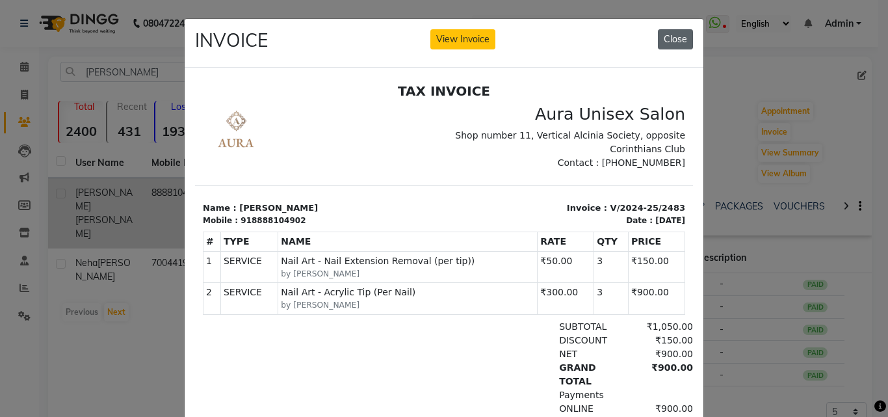
click at [672, 45] on button "Close" at bounding box center [675, 39] width 35 height 20
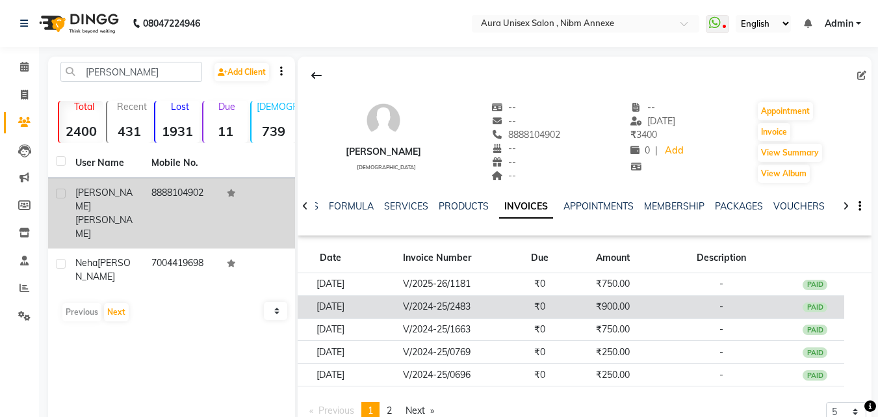
click at [555, 298] on td "₹0" at bounding box center [540, 306] width 59 height 23
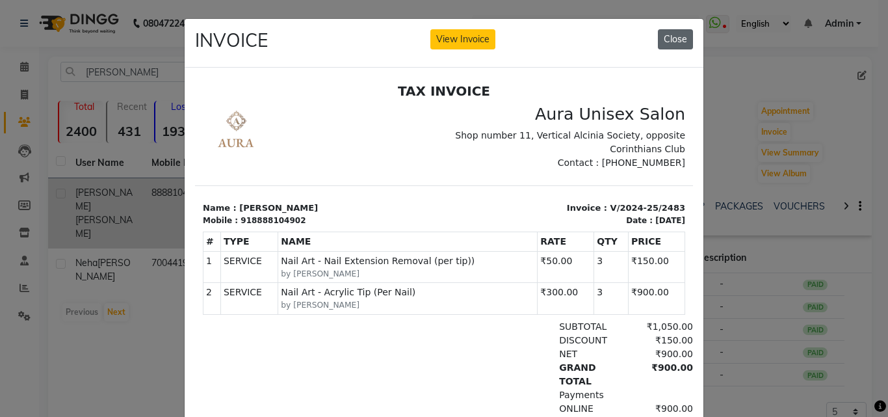
click at [660, 44] on button "Close" at bounding box center [675, 39] width 35 height 20
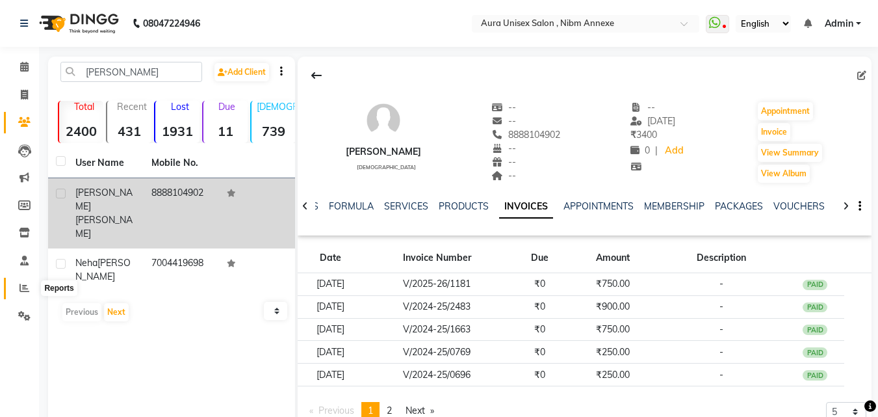
click at [33, 294] on span at bounding box center [24, 288] width 23 height 15
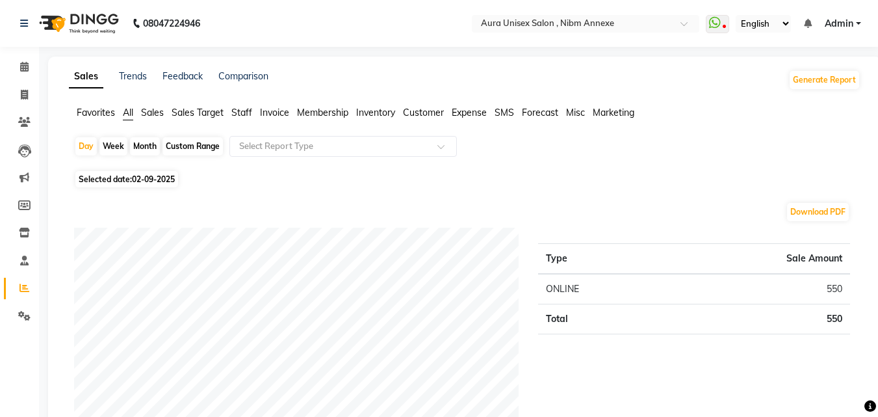
click at [26, 304] on li "Settings" at bounding box center [19, 316] width 39 height 28
click at [20, 318] on icon at bounding box center [24, 316] width 12 height 10
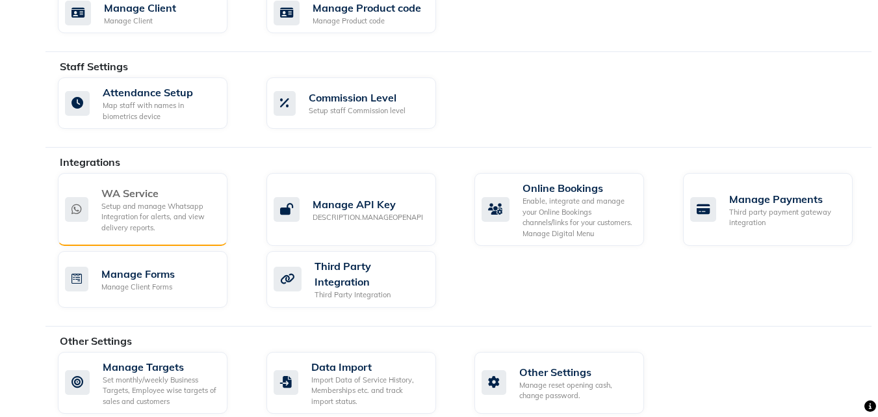
scroll to position [683, 0]
click at [212, 202] on div "Setup and manage Whatsapp Integration for alerts, and view delivery reports." at bounding box center [159, 218] width 116 height 33
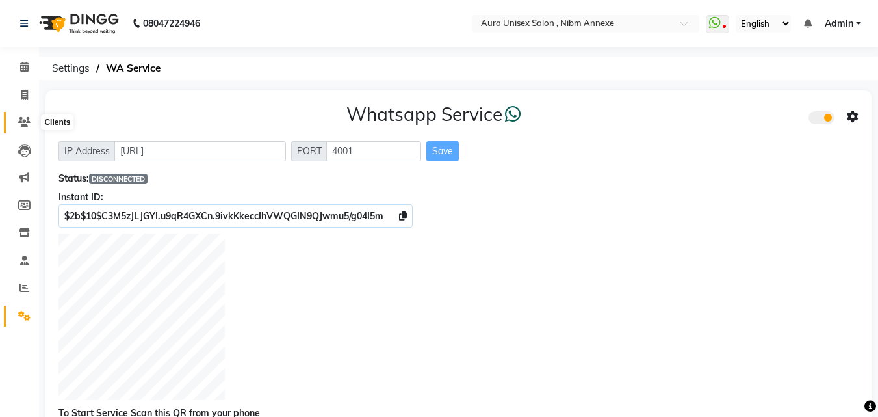
click at [26, 118] on icon at bounding box center [24, 122] width 12 height 10
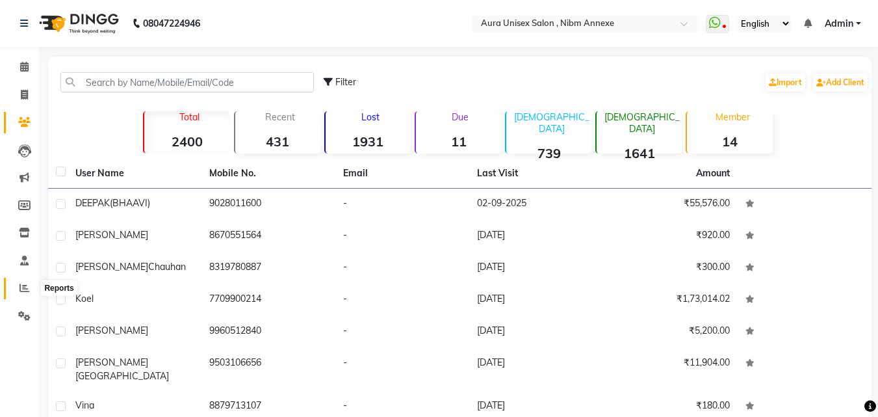
click at [18, 288] on span at bounding box center [24, 288] width 23 height 15
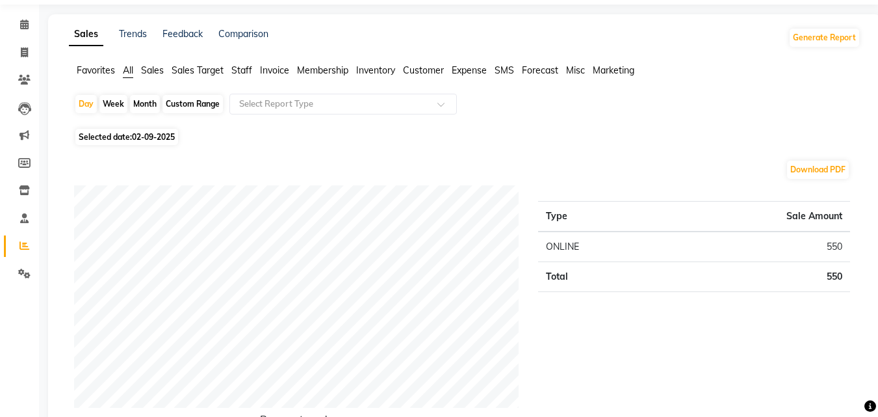
scroll to position [65, 0]
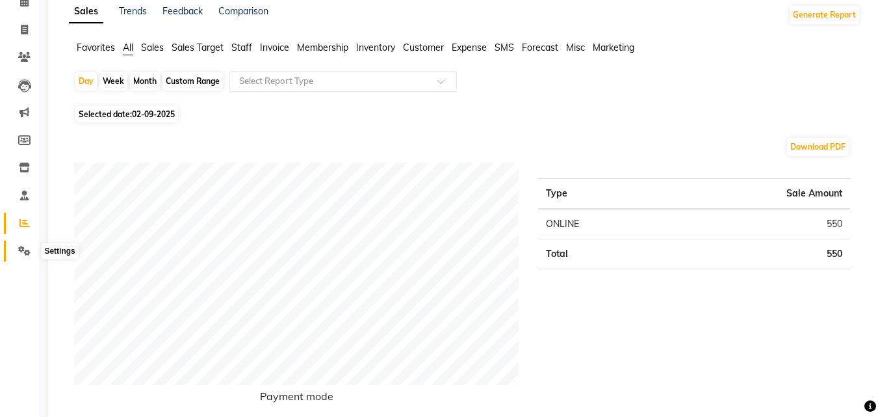
click at [18, 253] on icon at bounding box center [24, 251] width 12 height 10
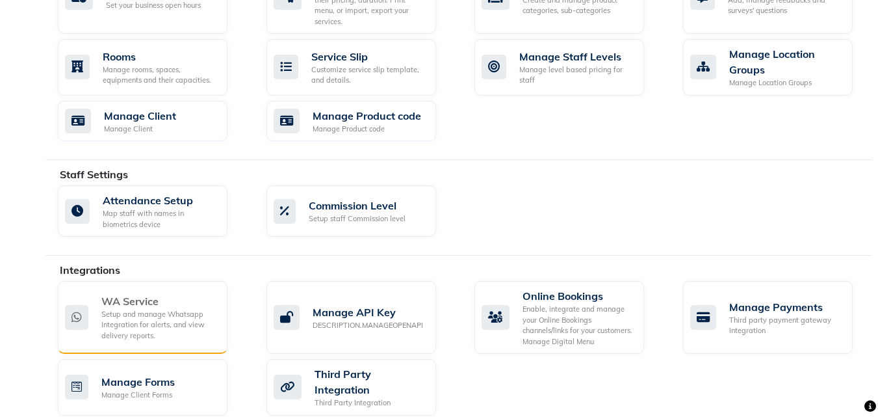
scroll to position [650, 0]
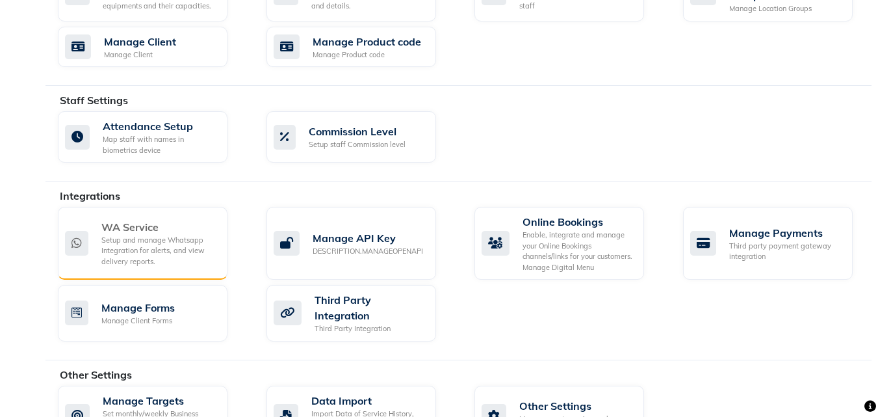
click at [172, 239] on div "Setup and manage Whatsapp Integration for alerts, and view delivery reports." at bounding box center [159, 251] width 116 height 33
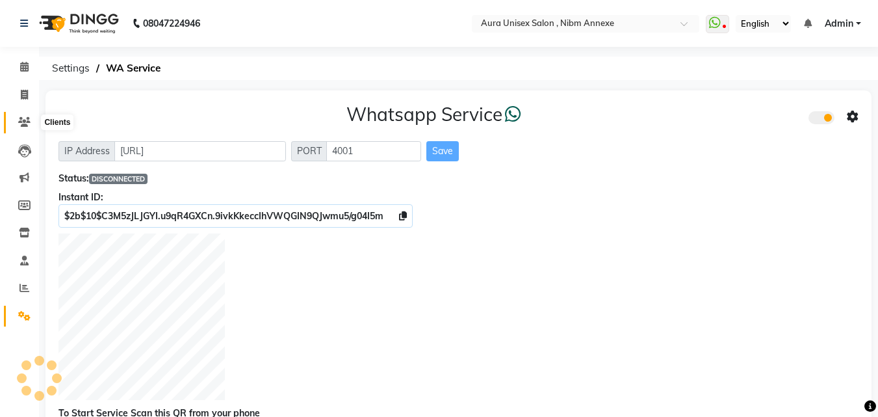
click at [24, 117] on icon at bounding box center [24, 122] width 12 height 10
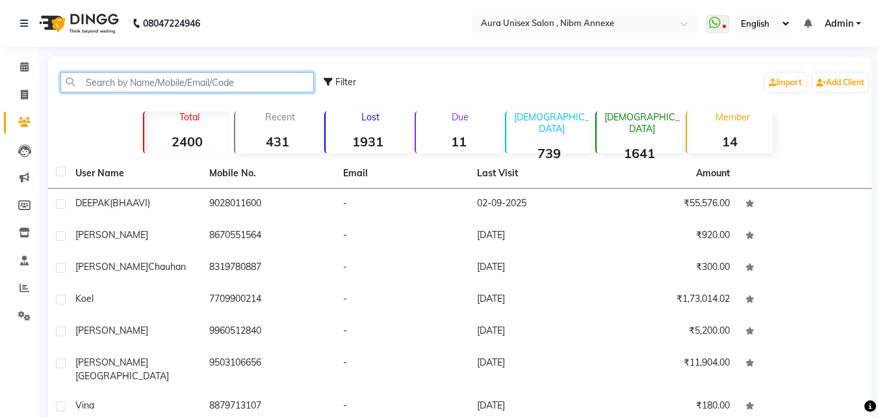
click at [118, 73] on input "text" at bounding box center [187, 82] width 254 height 20
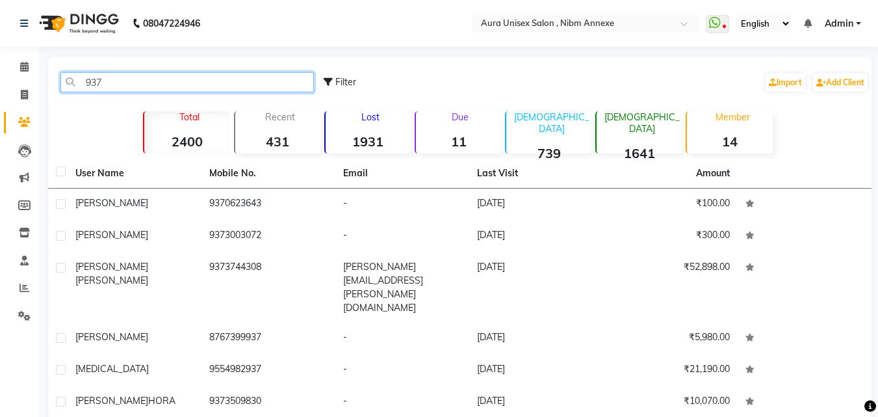
type input "937"
